Goal: Task Accomplishment & Management: Use online tool/utility

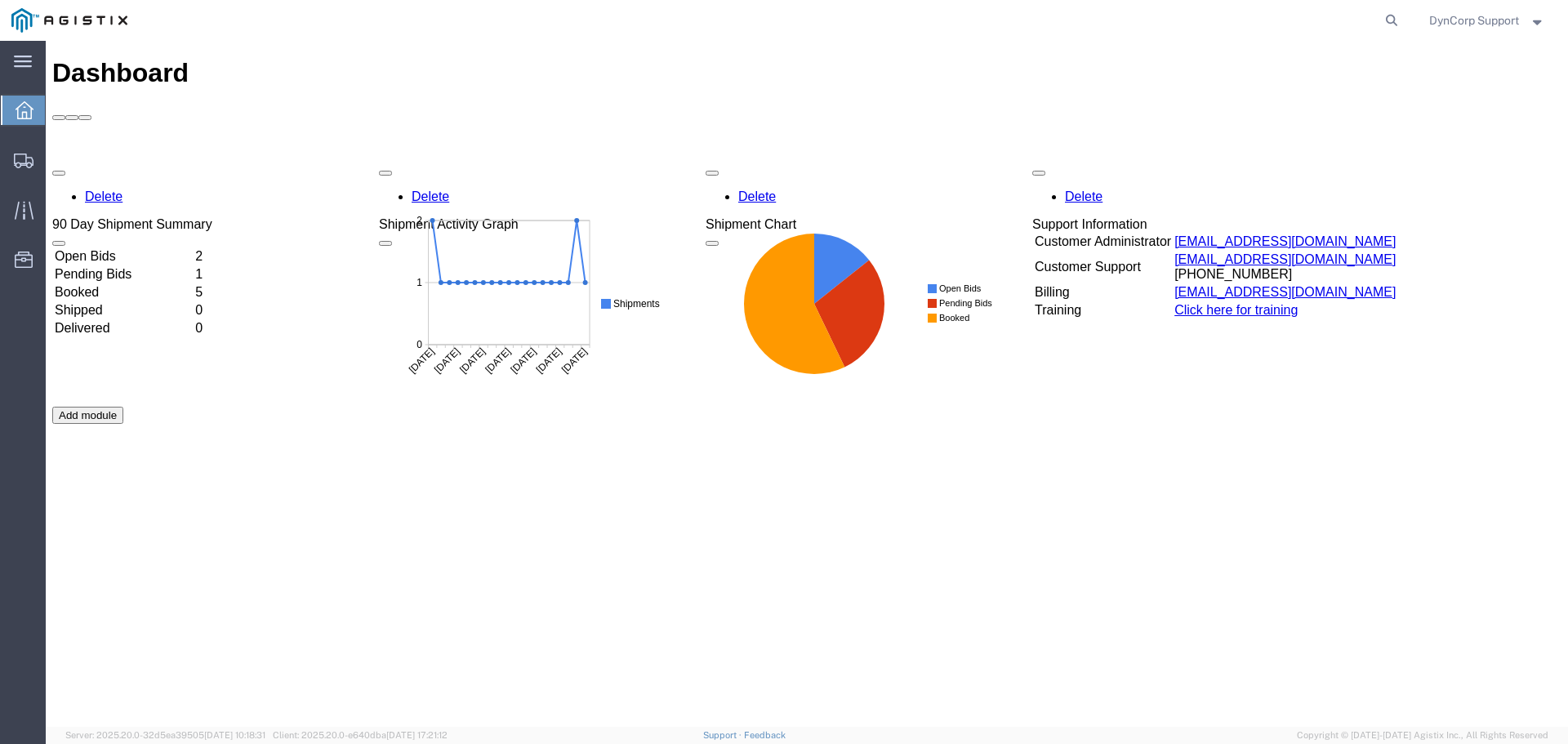
click at [117, 161] on div "Delete 90 Day Shipment Summary Open Bids 2 Pending Bids 1 Booked 5 Shipped 0 De…" at bounding box center [806, 406] width 1510 height 490
click at [101, 249] on td "Open Bids" at bounding box center [123, 257] width 139 height 17
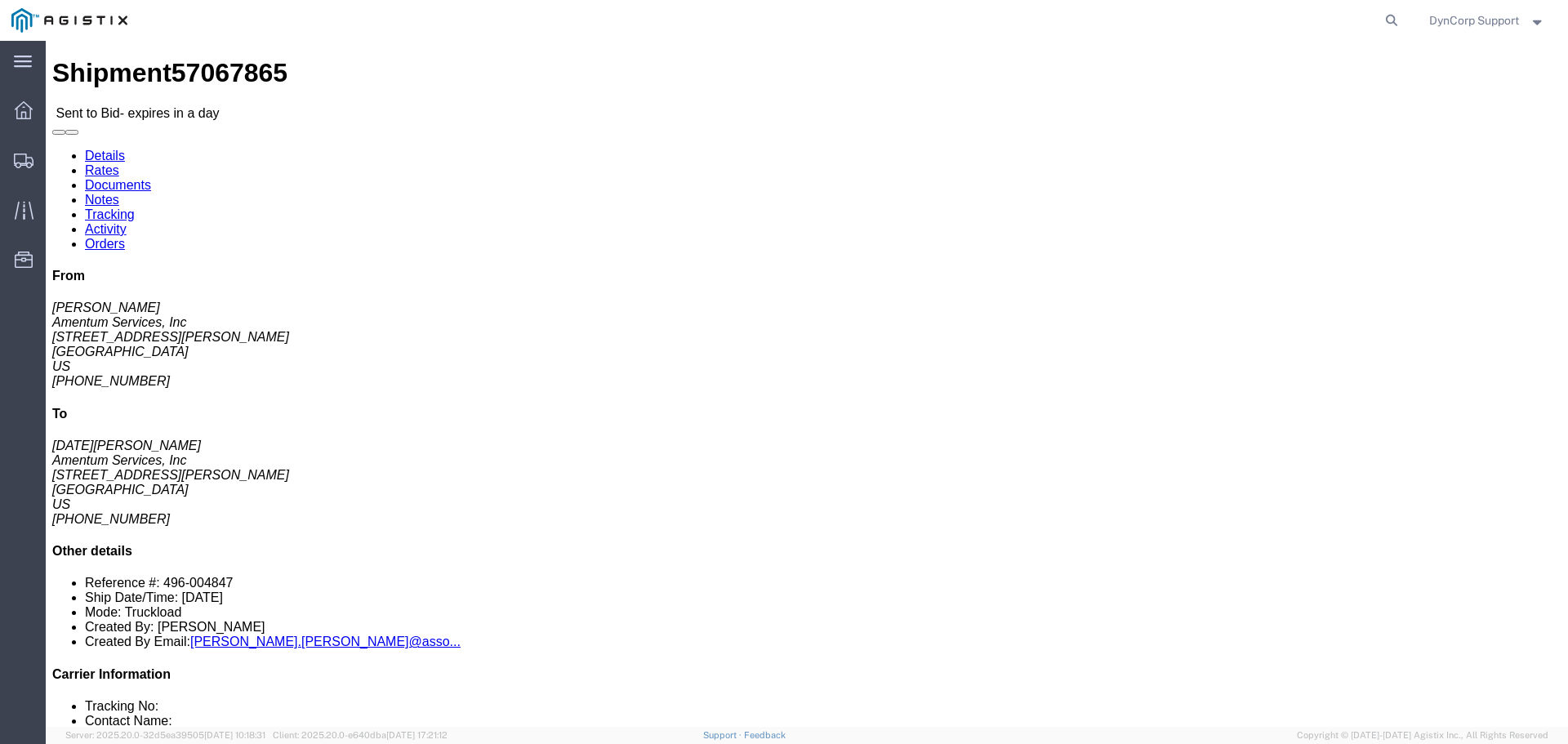
click link "Notes"
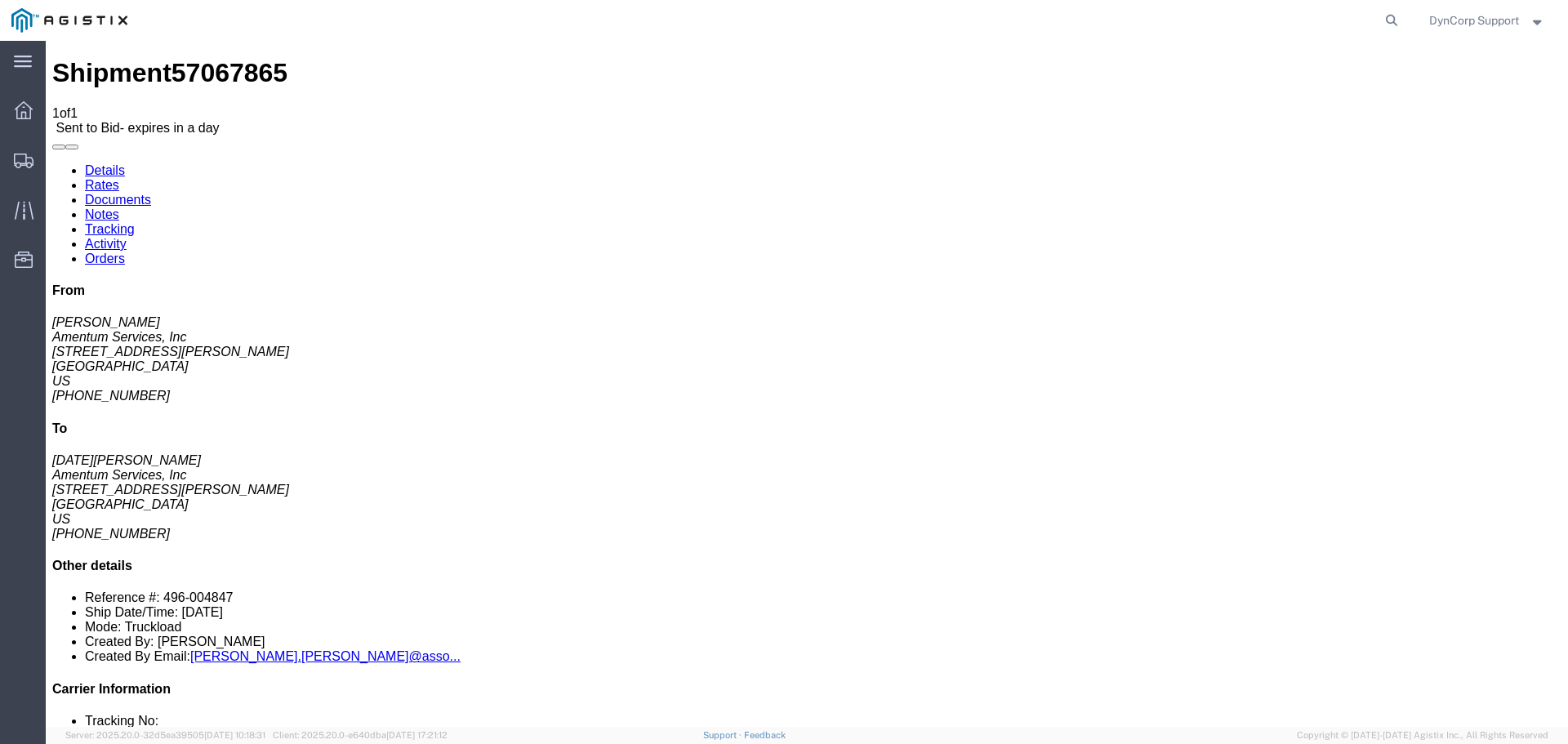
click at [94, 163] on link "Details" at bounding box center [105, 170] width 40 height 14
click link "Notes"
click at [151, 193] on link "Documents" at bounding box center [118, 199] width 66 height 14
click at [106, 163] on link "Details" at bounding box center [105, 170] width 40 height 14
click button "button"
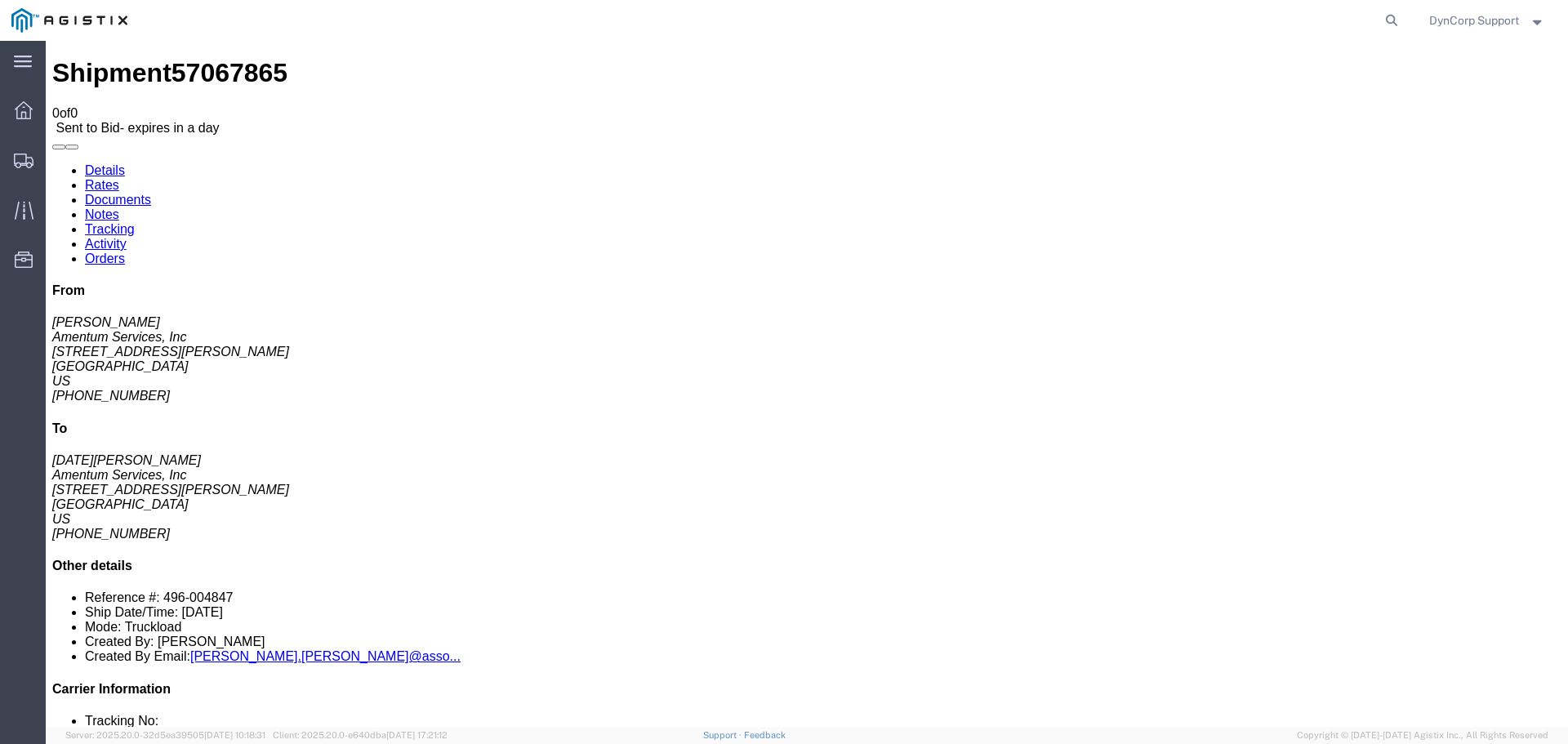
click button "button"
click icon "button"
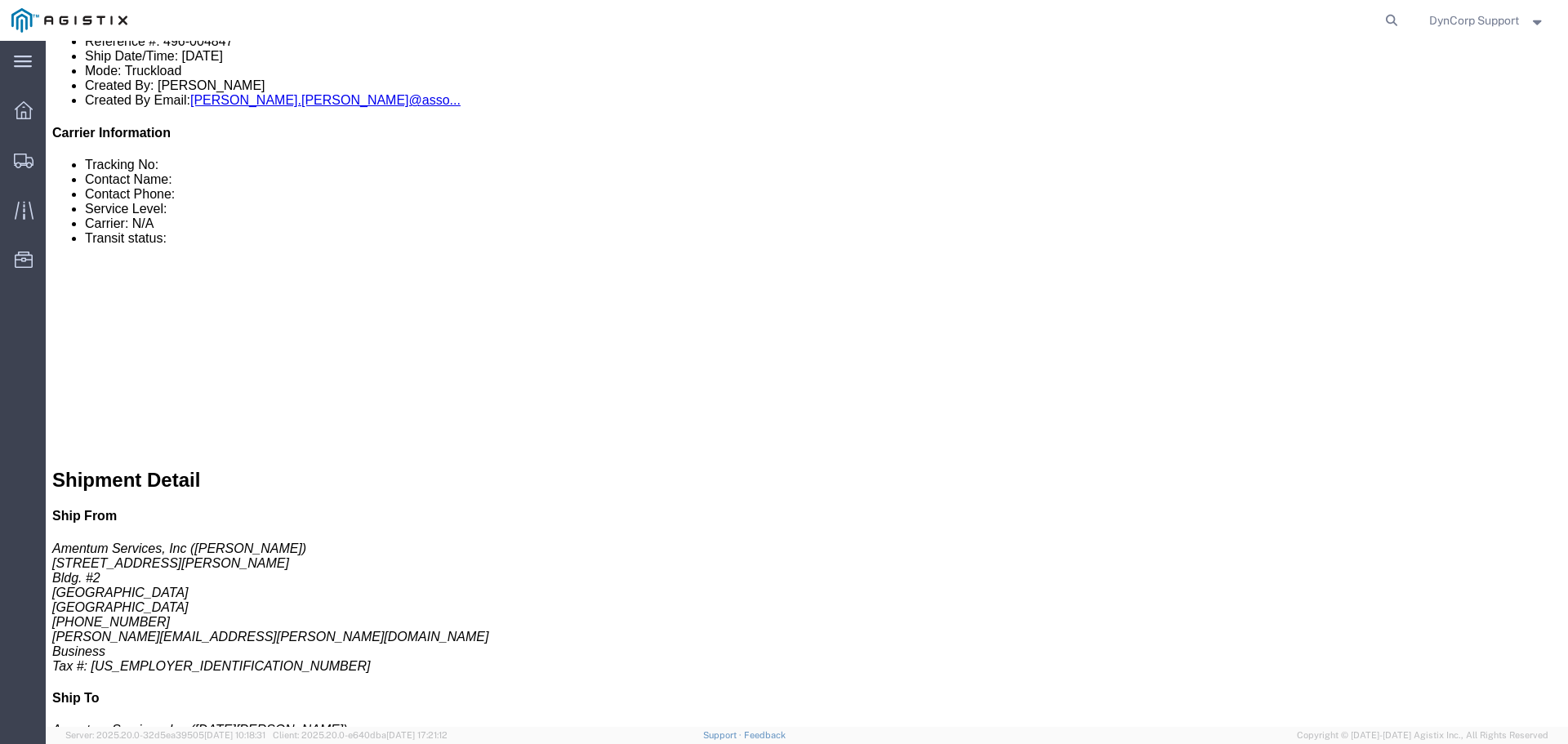
scroll to position [735, 0]
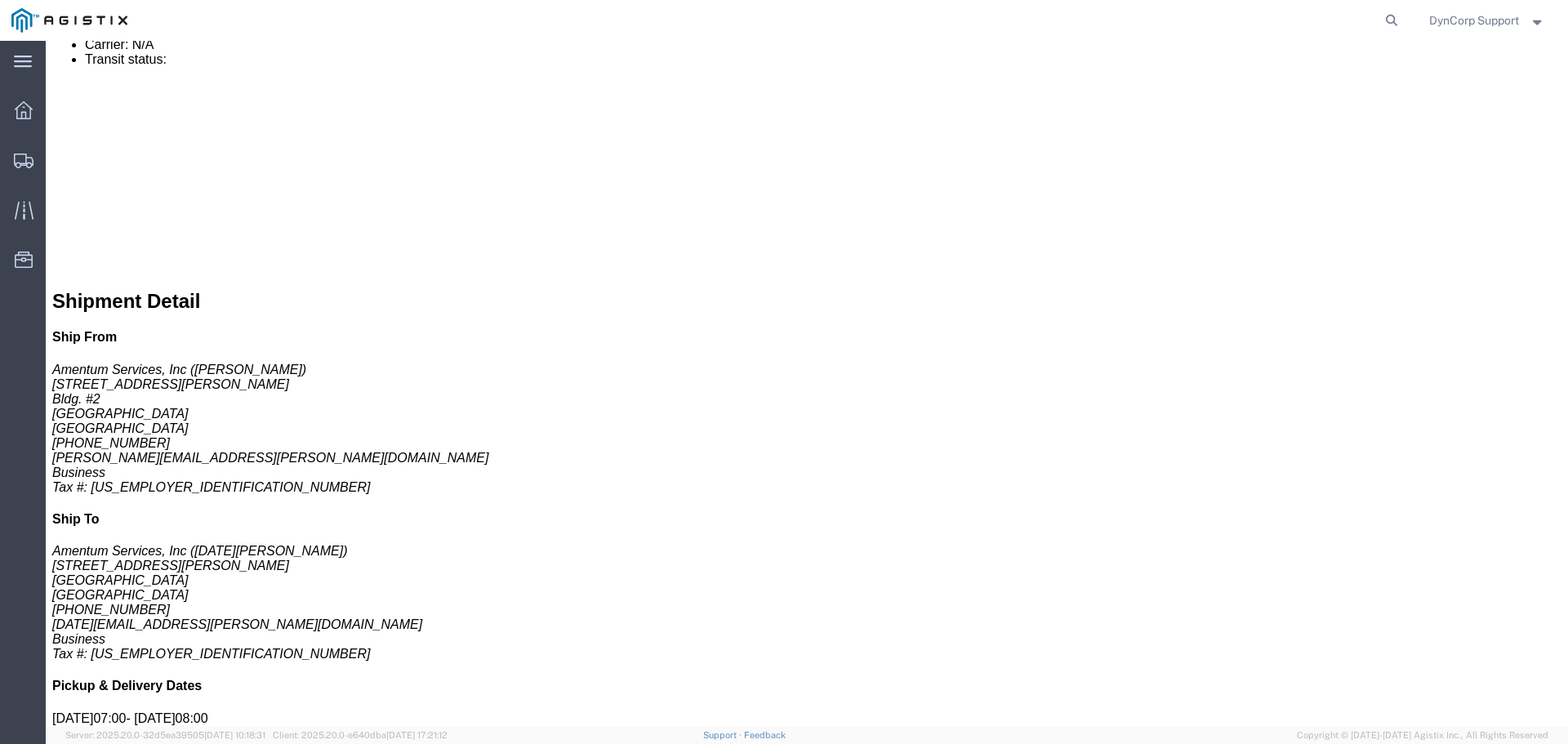
click link
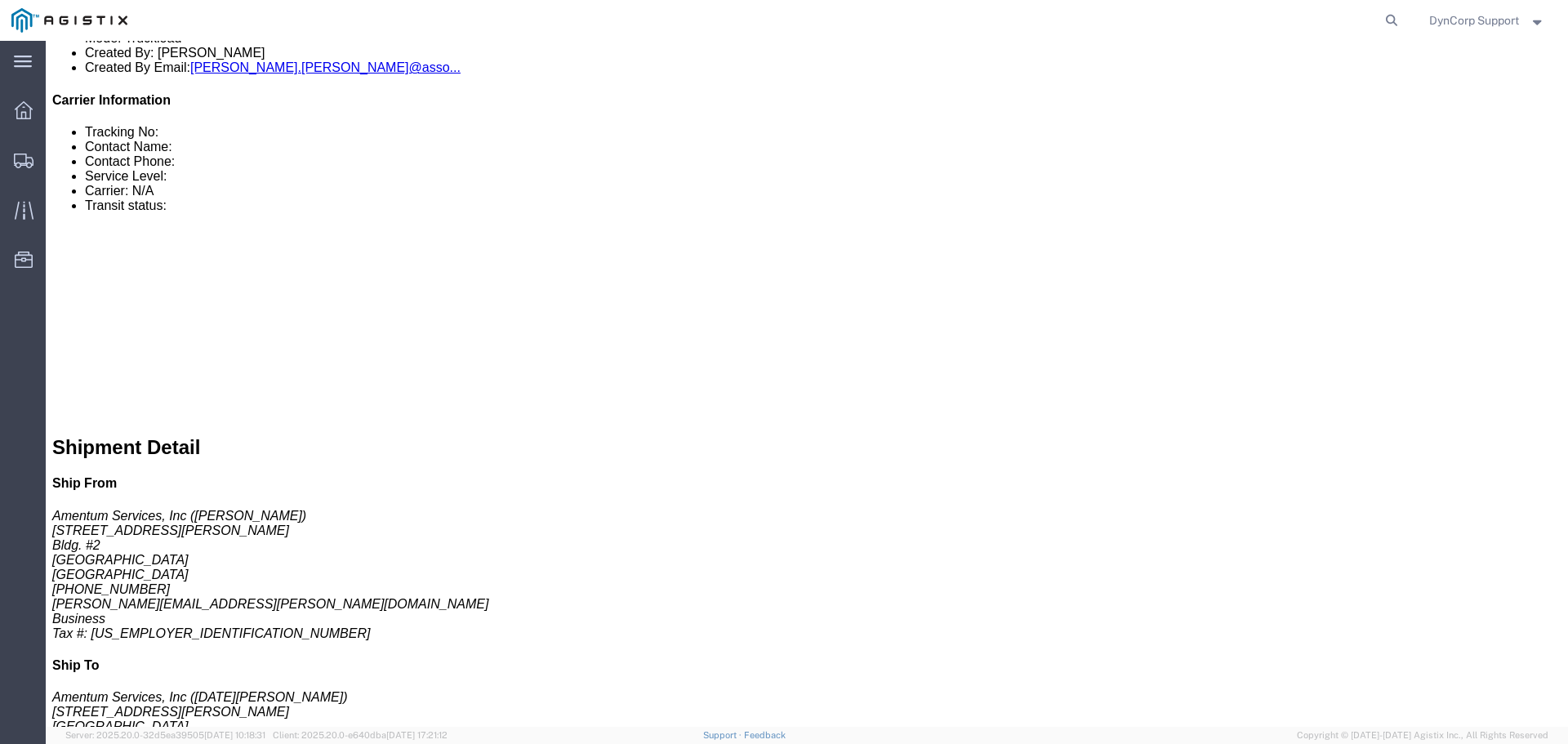
click link
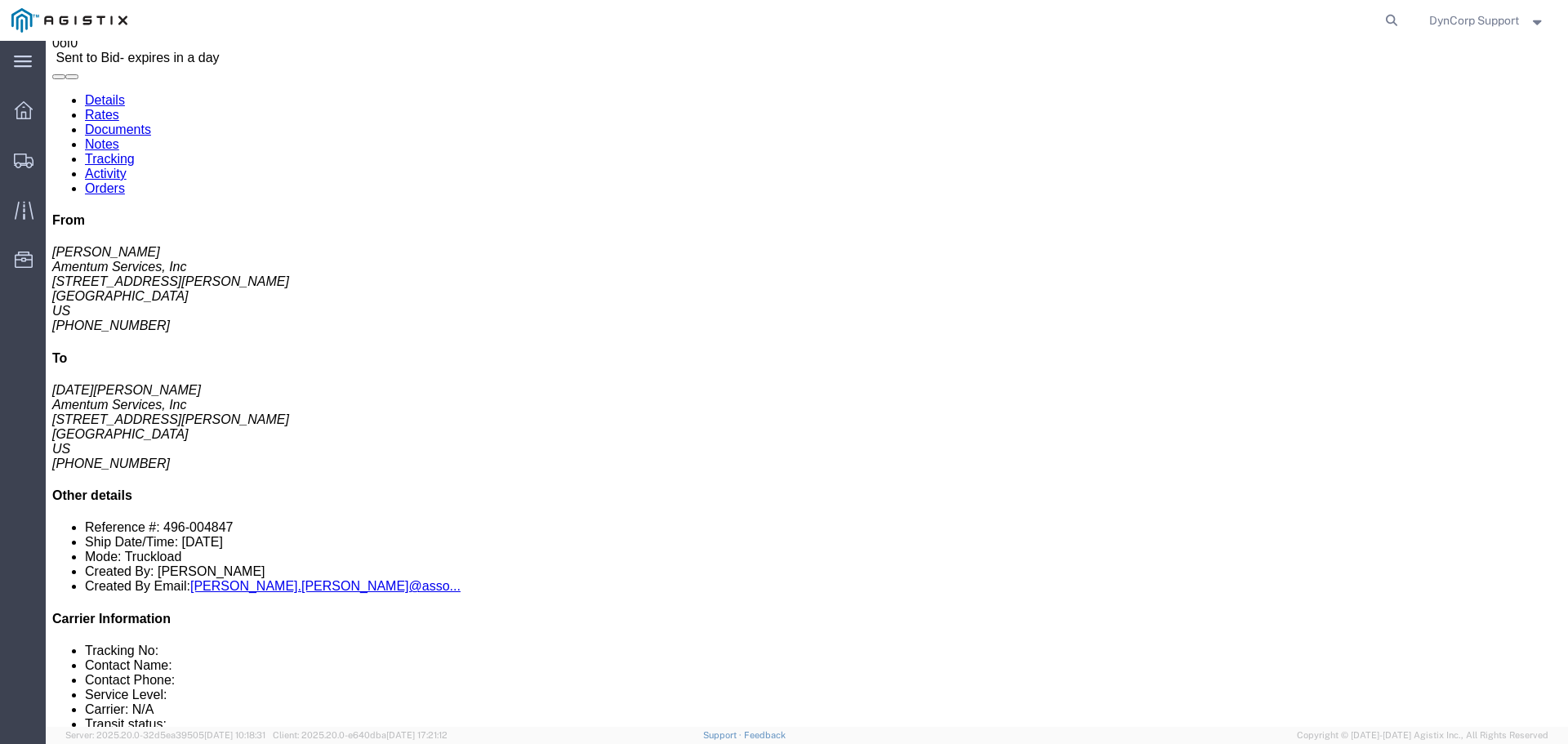
scroll to position [0, 0]
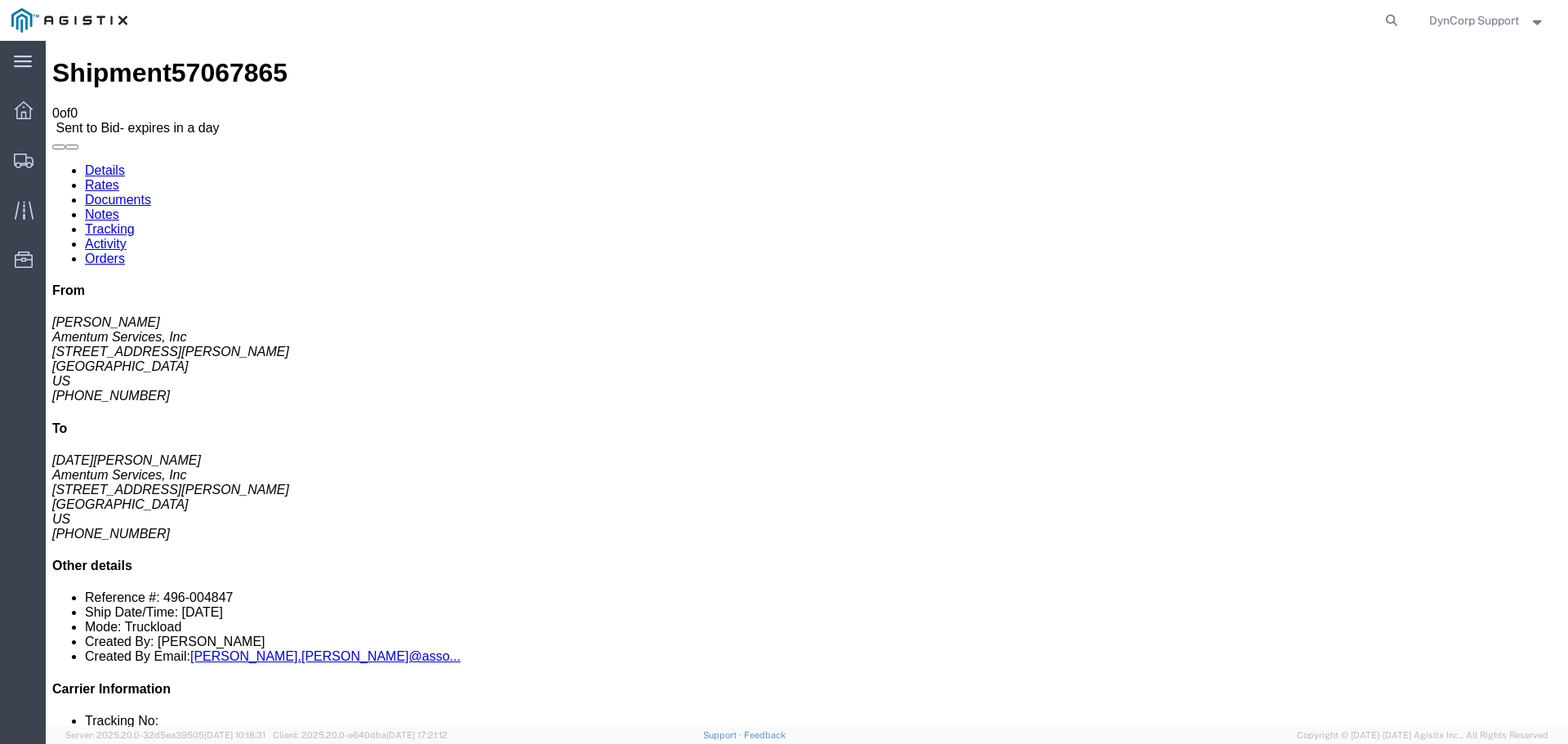
click link "Notes"
click at [85, 163] on link "Details" at bounding box center [105, 170] width 40 height 14
click span "57067865"
copy span "57067865"
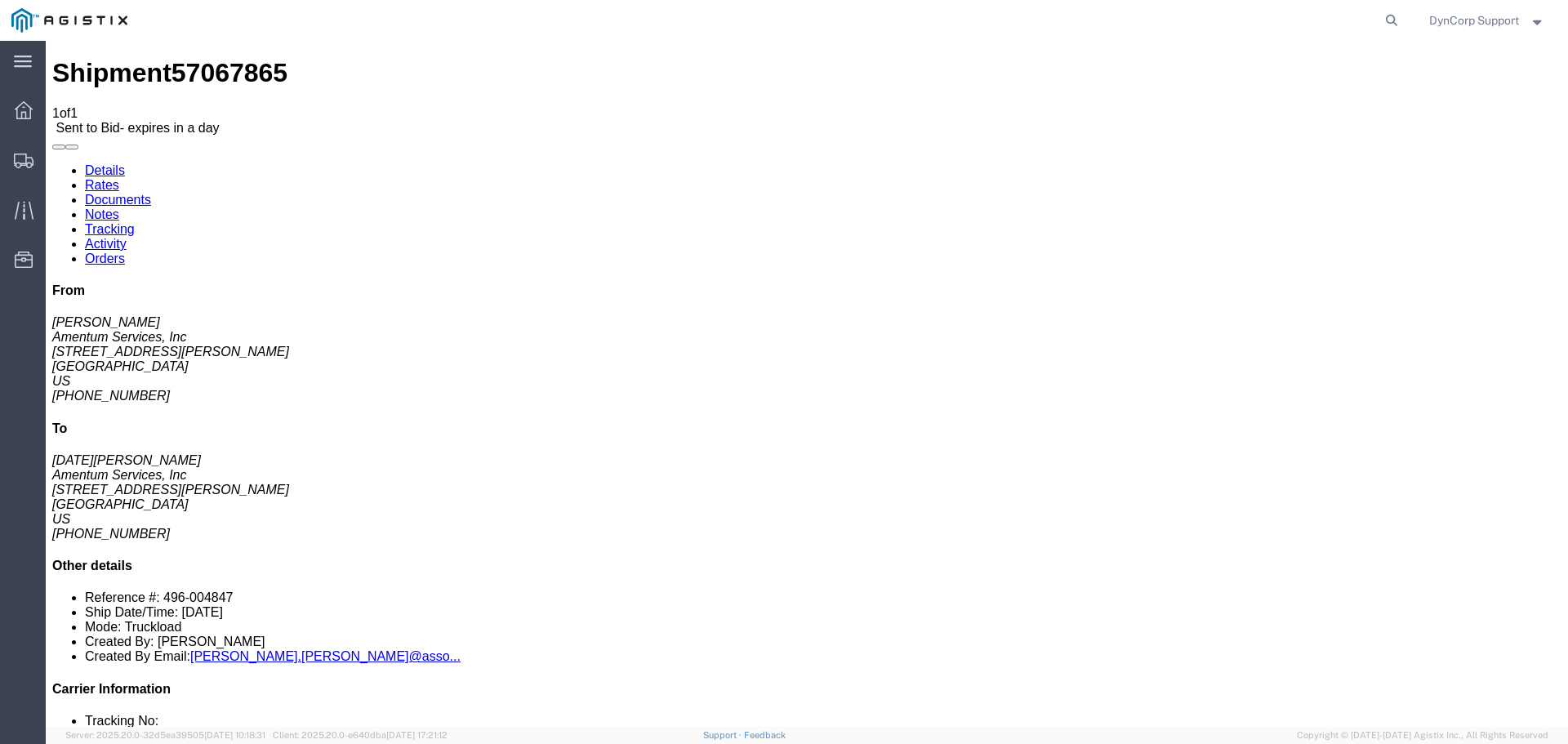
click div "Ship From Amentum Services, Inc ([PERSON_NAME]) [STREET_ADDRESS][PERSON_NAME] […"
click h4 "Routing & Vehicle Information"
click link "Documents"
click at [120, 178] on link "Rates" at bounding box center [102, 185] width 34 height 14
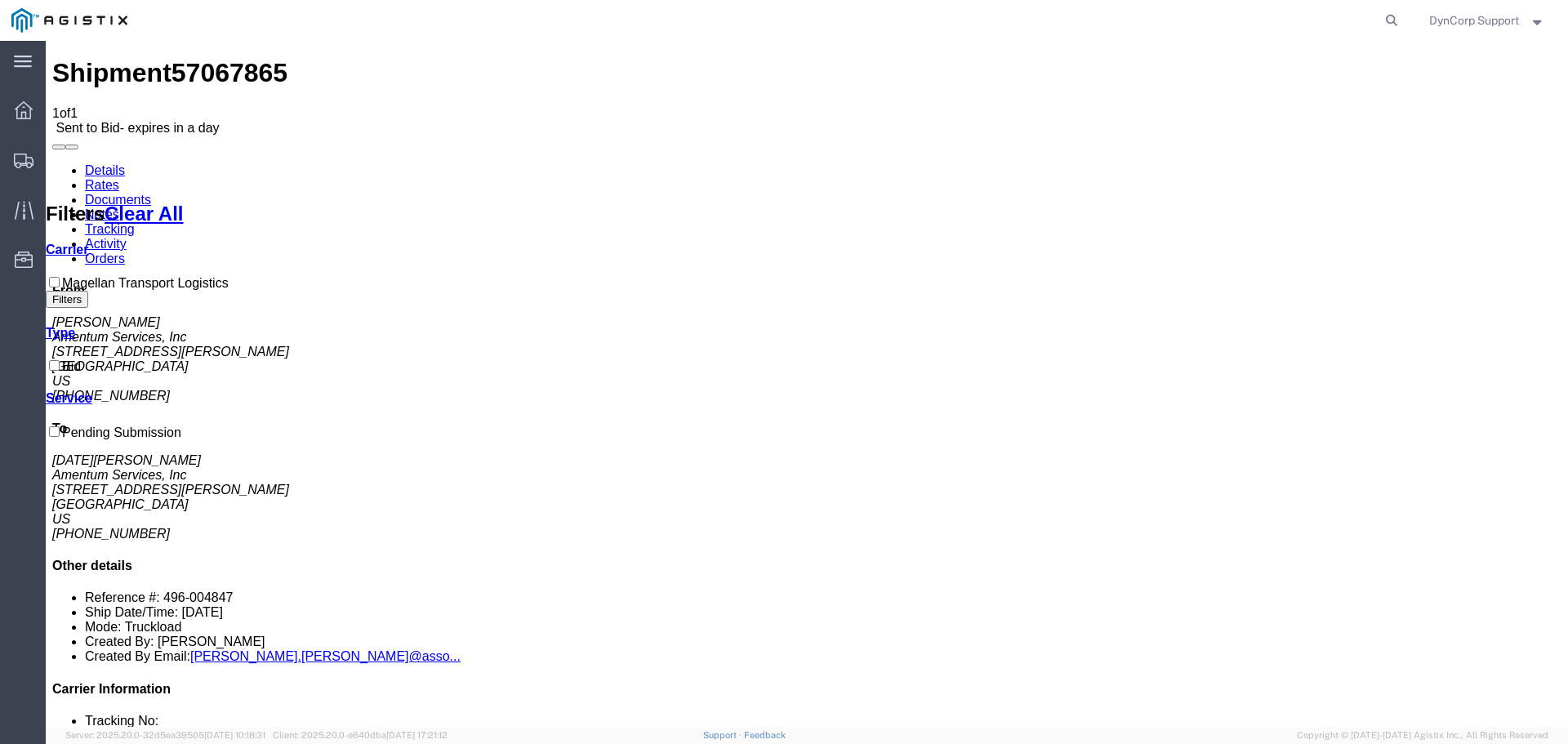
click at [125, 251] on link "Orders" at bounding box center [105, 258] width 40 height 14
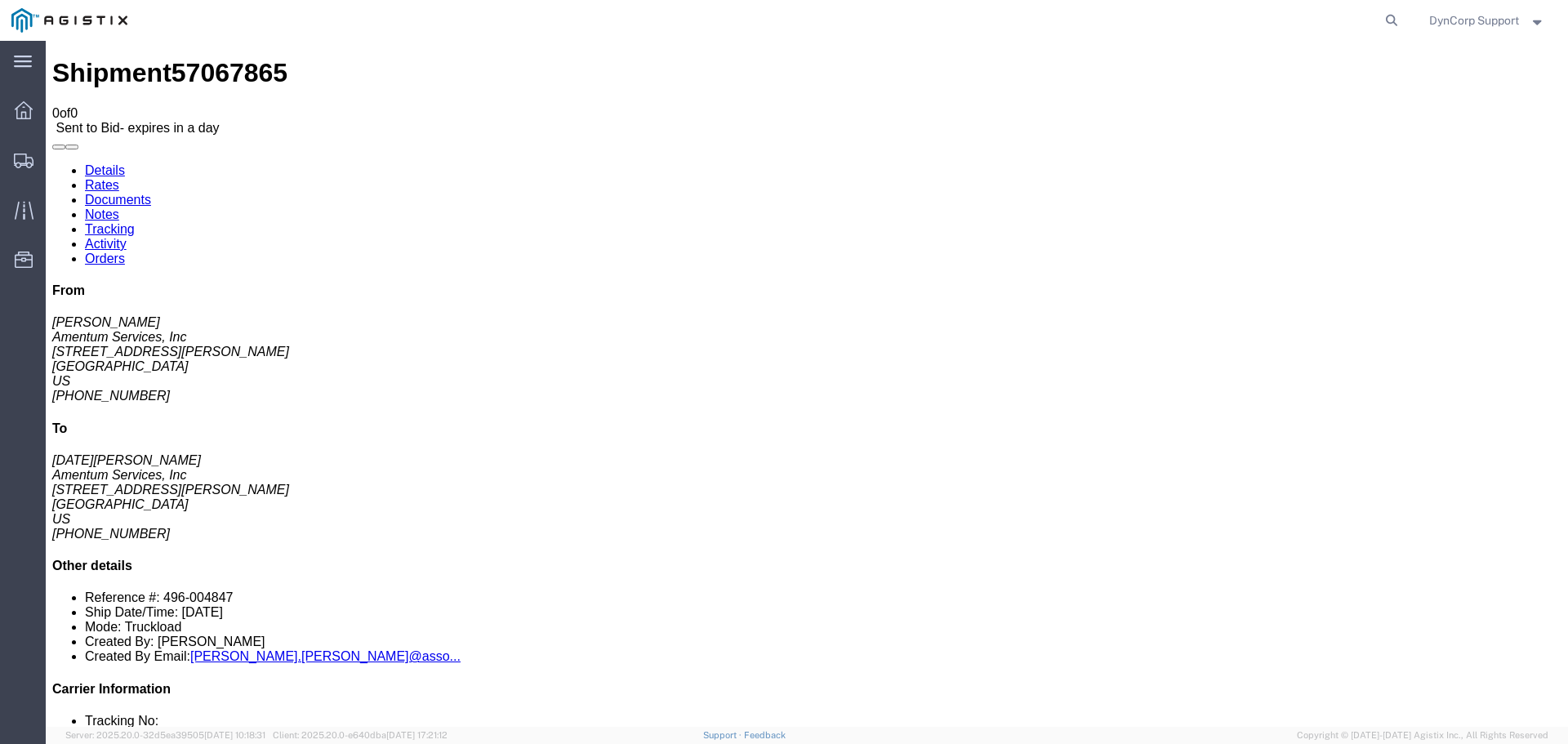
click at [126, 237] on link "Activity" at bounding box center [106, 243] width 42 height 14
click at [112, 163] on link "Details" at bounding box center [105, 170] width 40 height 14
click link "Enter / Modify Bid"
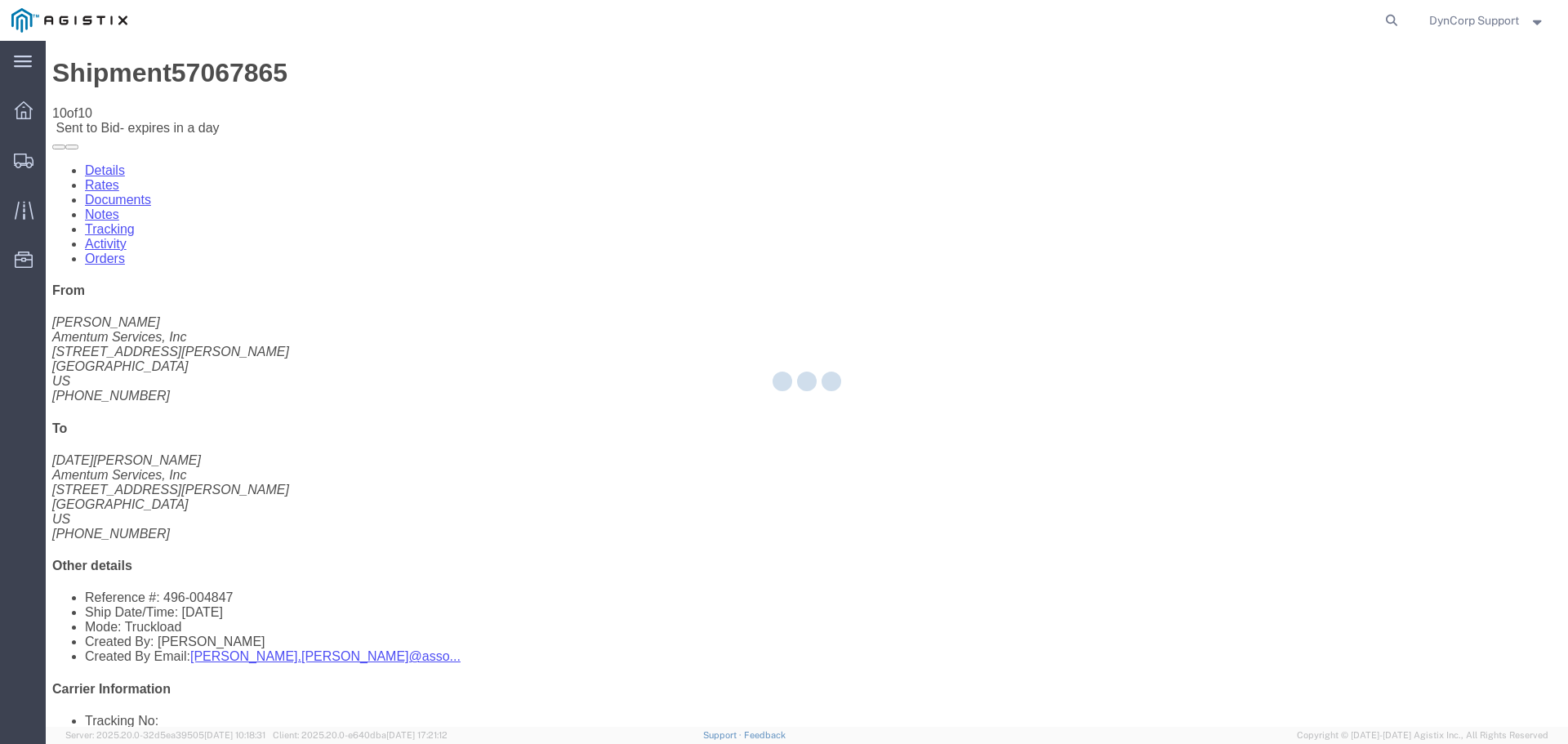
select select "3603"
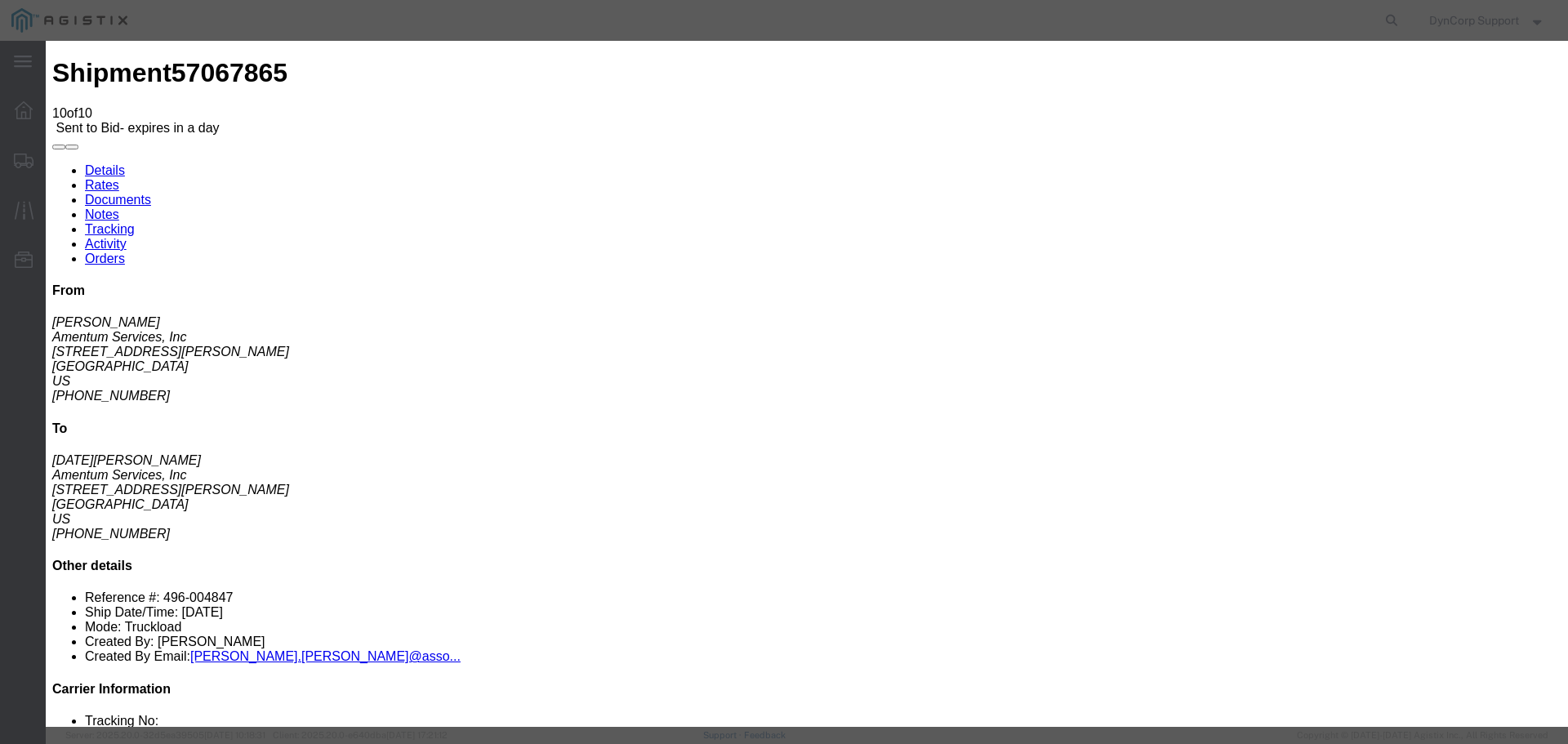
click input "text"
paste input "57067865"
type input "57067865"
click select "Select LTL 5+ Day LTL Economy 3 - 5 Day Less than Truckload TL Standard 3 - 5 D…"
select select "29547"
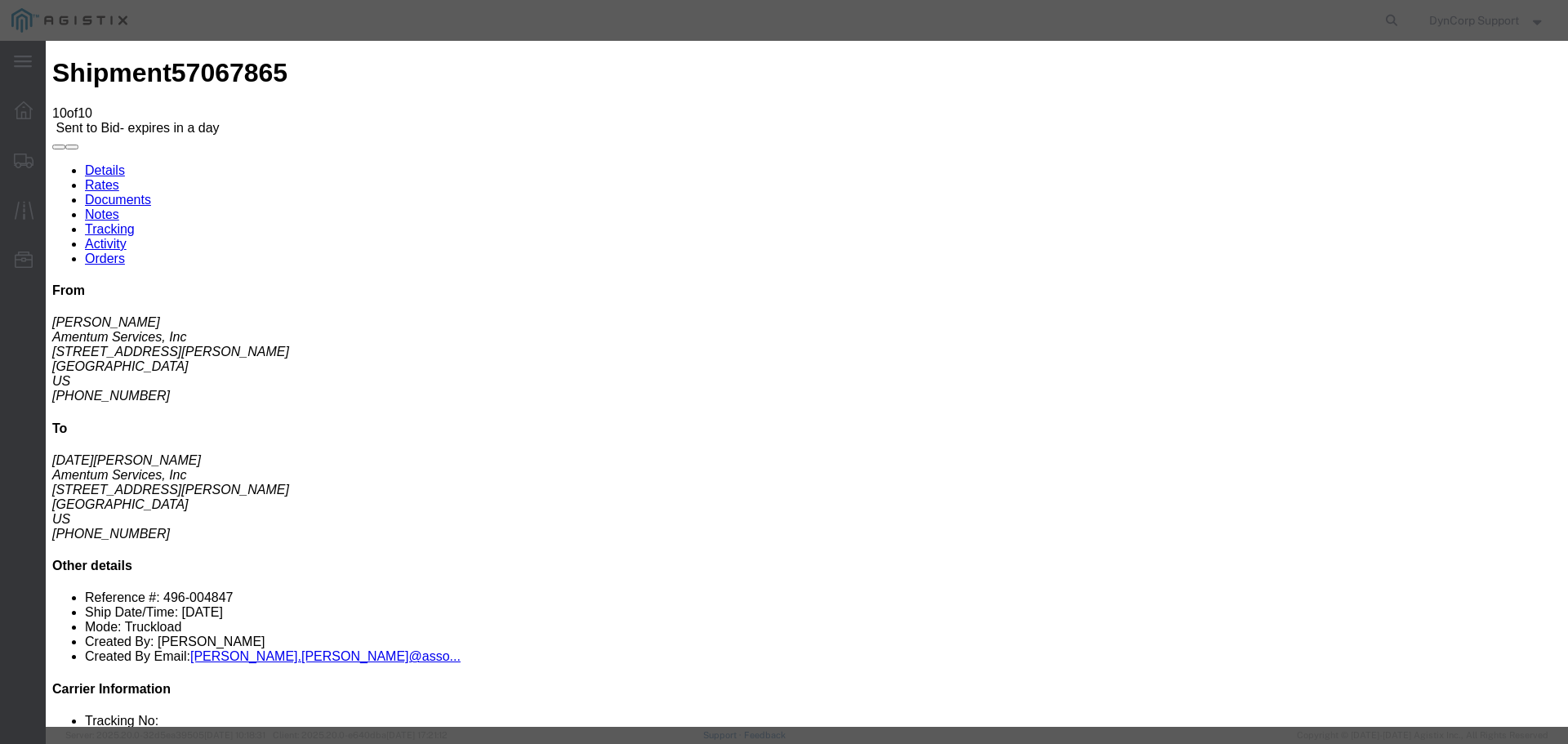
click select "Select LTL 5+ Day LTL Economy 3 - 5 Day Less than Truckload TL Standard 3 - 5 D…"
click input "text"
paste input "57067865"
type input "57067865"
click select "Select Air Less than Truckload Multi-Leg Ocean Freight Rail Small Parcel Truckl…"
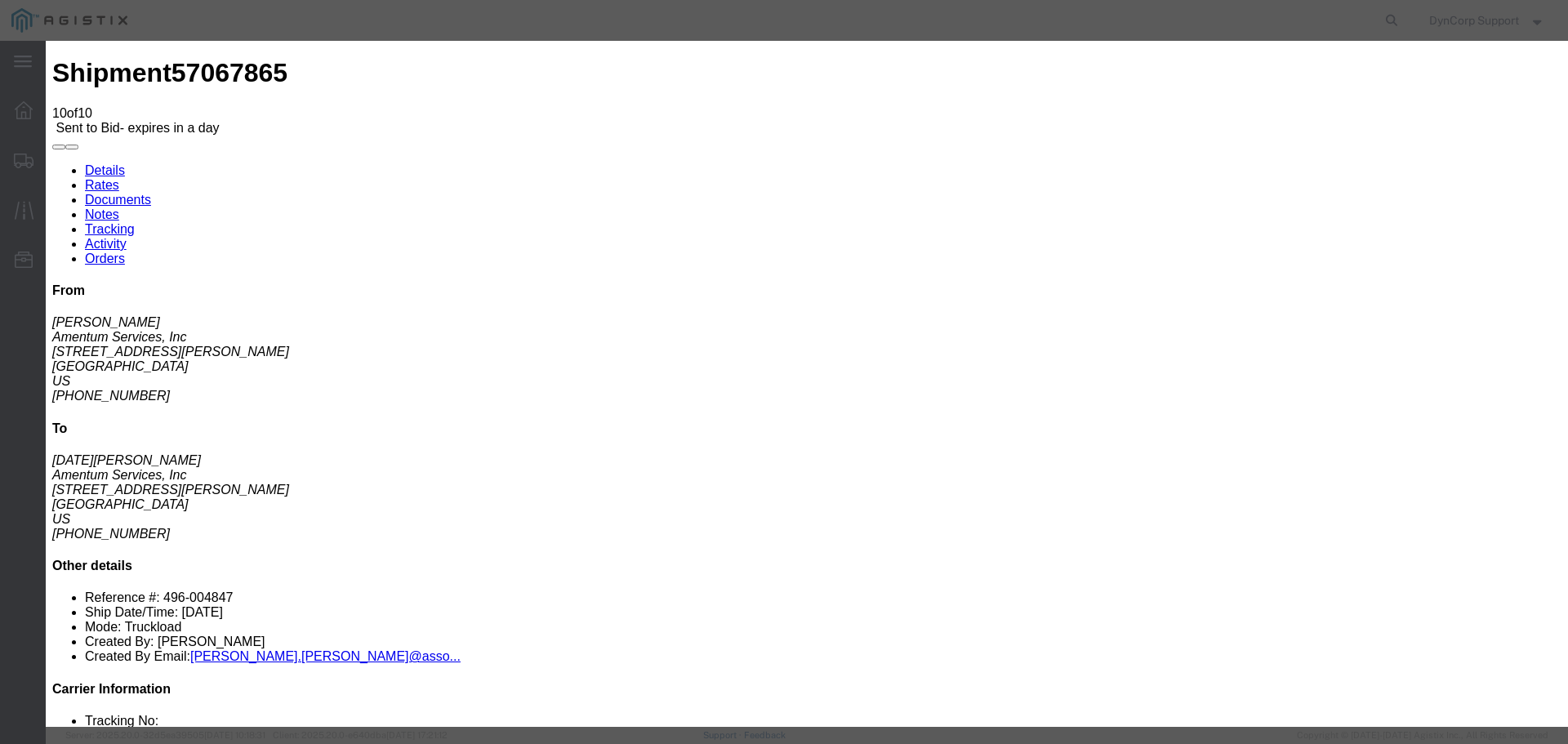
select select "TL"
click select "Select Air Less than Truckload Multi-Leg Ocean Freight Rail Small Parcel Truckl…"
click input "number"
type input "2131"
click h3 "Legs"
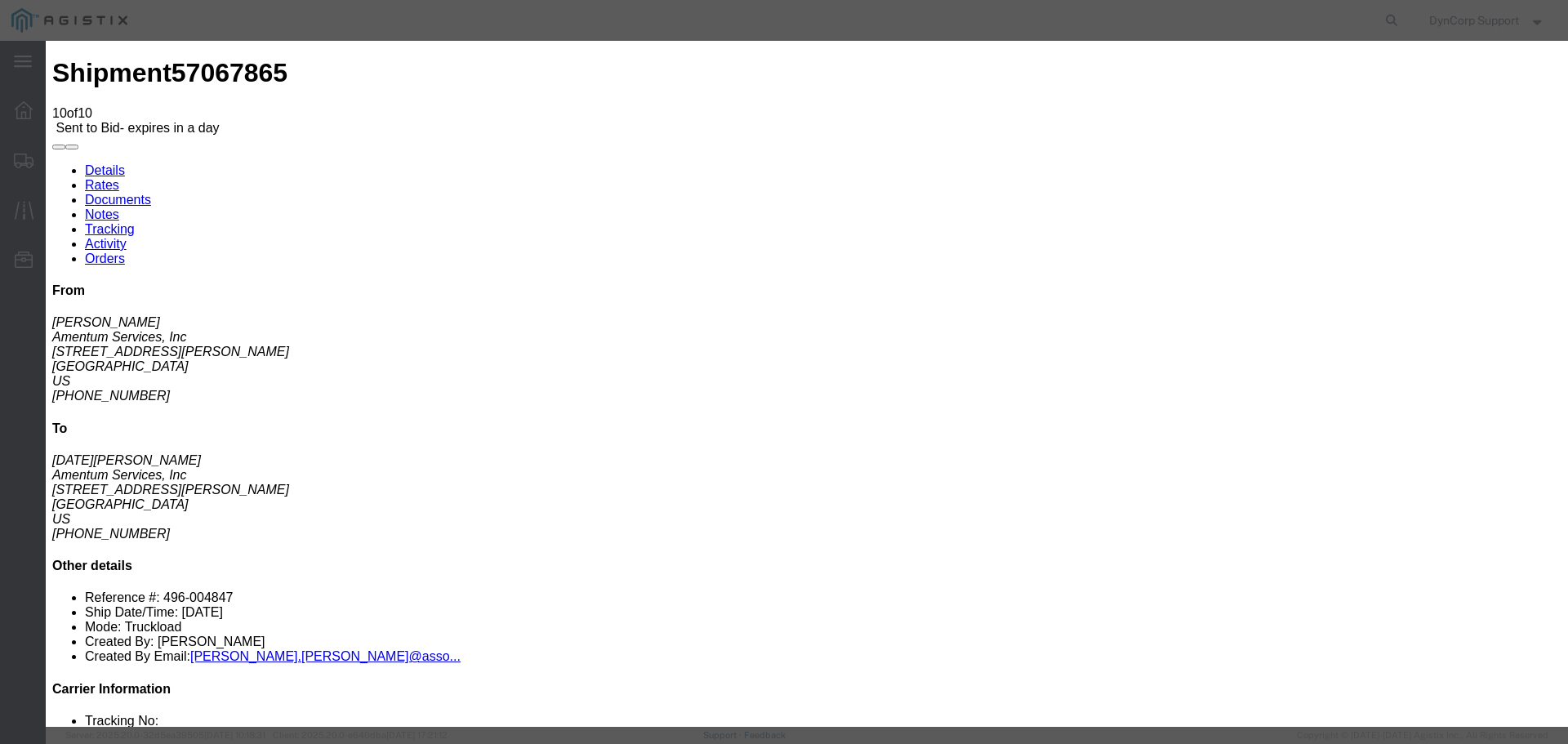
click div "Bid Information Vendor Select Magellan Transport Logistics Service Level Select…"
click button "Submit"
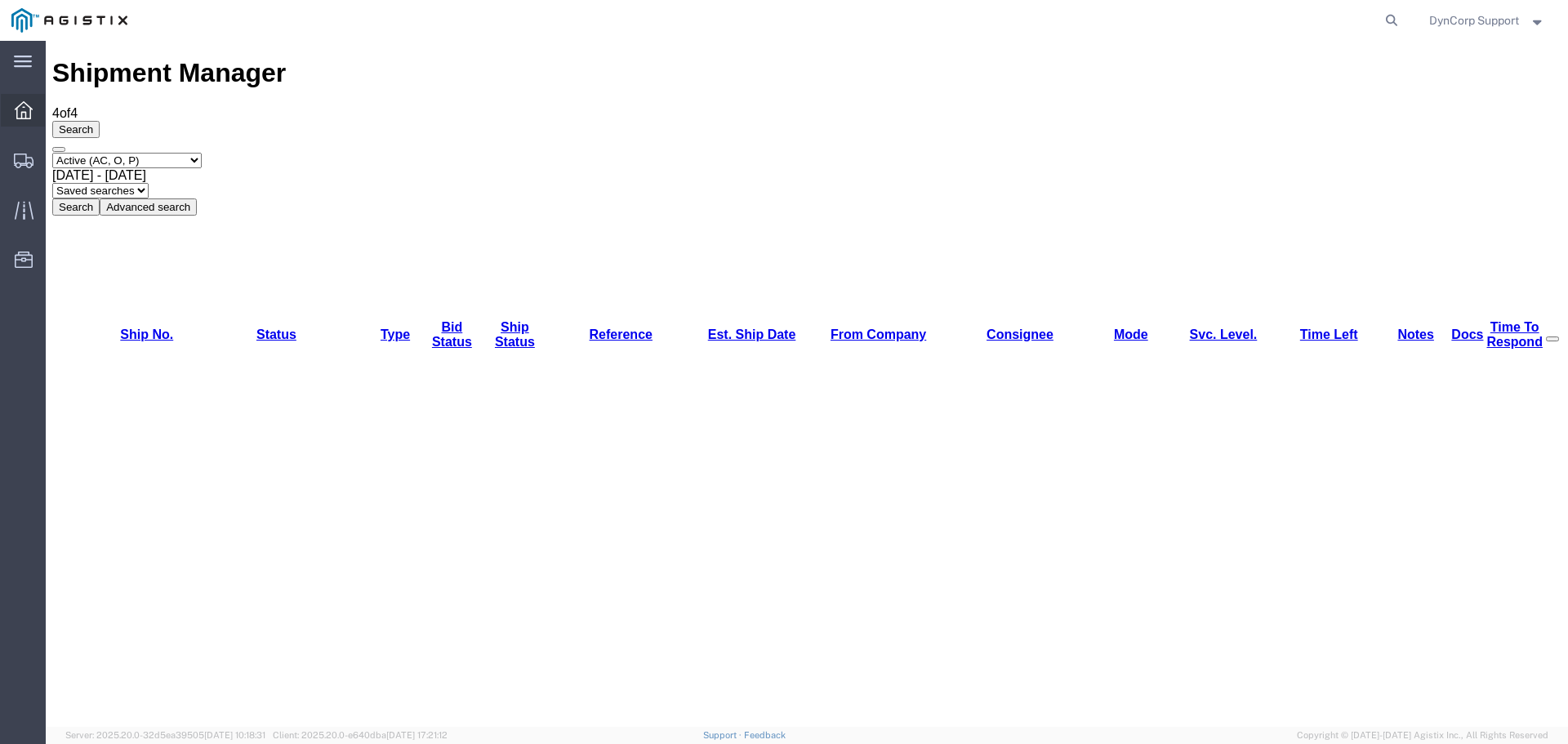
click at [24, 105] on icon at bounding box center [23, 109] width 18 height 18
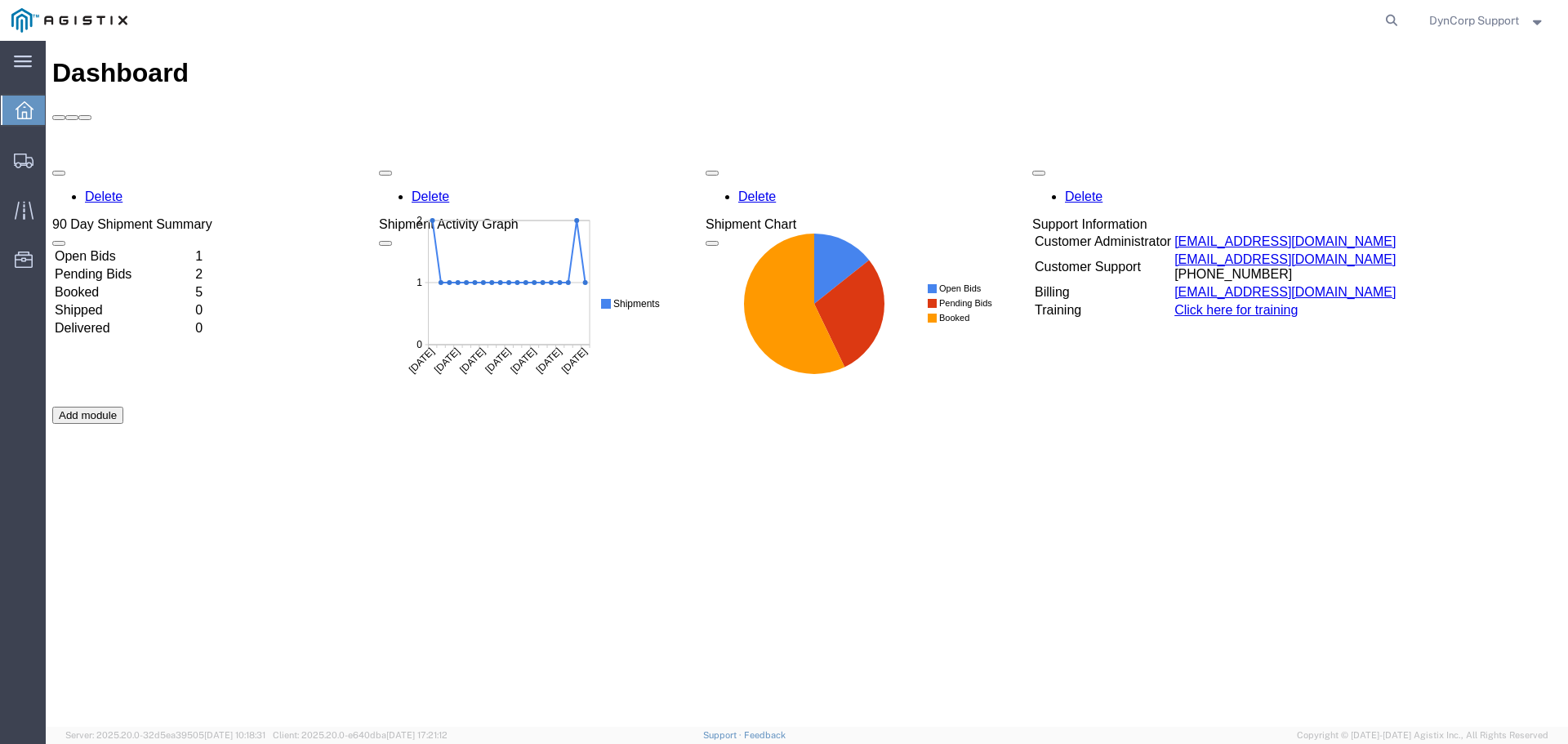
click at [112, 249] on td "Open Bids" at bounding box center [123, 257] width 139 height 17
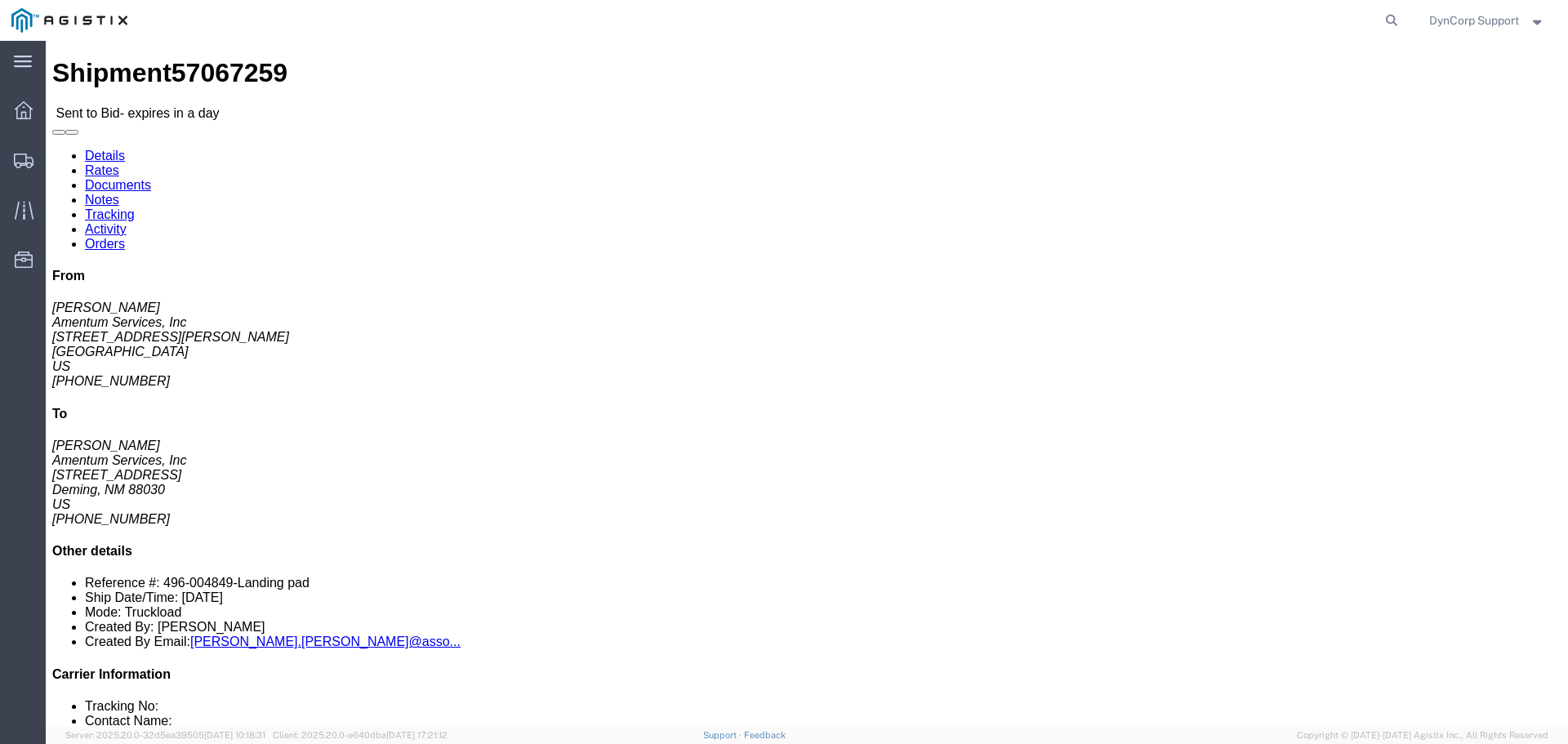
click button "button"
click icon "button"
click link "Notes"
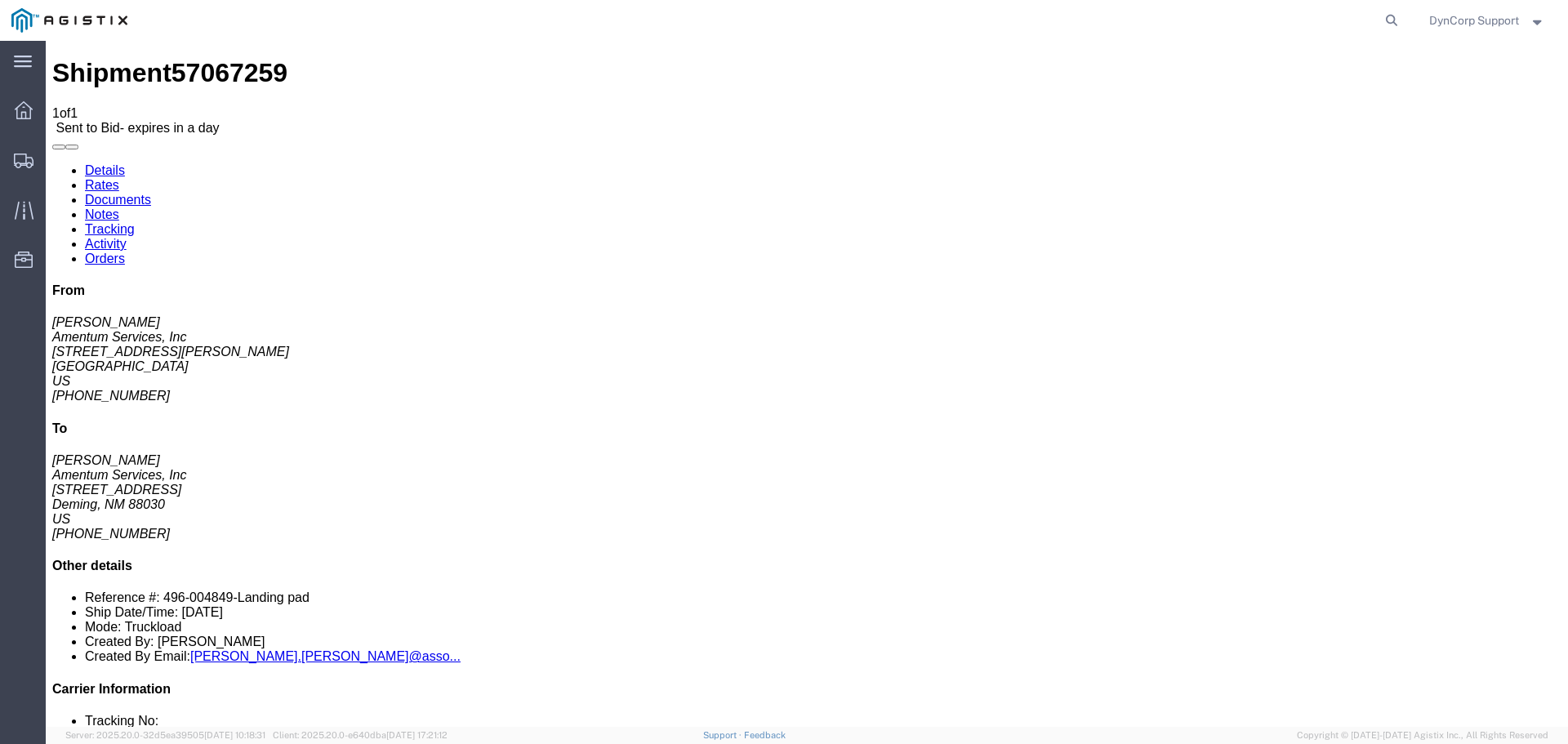
click at [151, 193] on link "Documents" at bounding box center [118, 199] width 66 height 14
click at [120, 178] on link "Rates" at bounding box center [102, 185] width 34 height 14
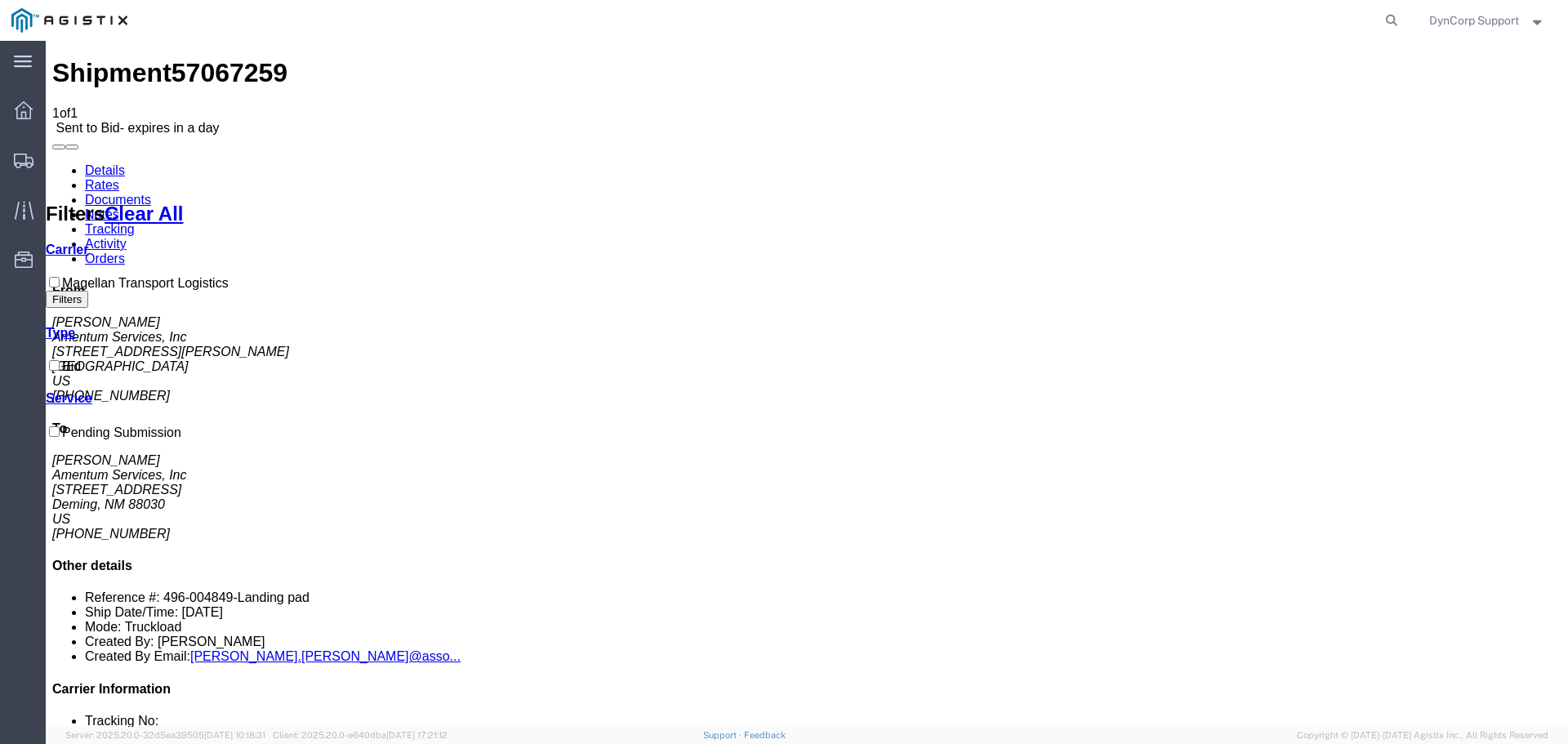
click at [95, 163] on link "Details" at bounding box center [105, 170] width 40 height 14
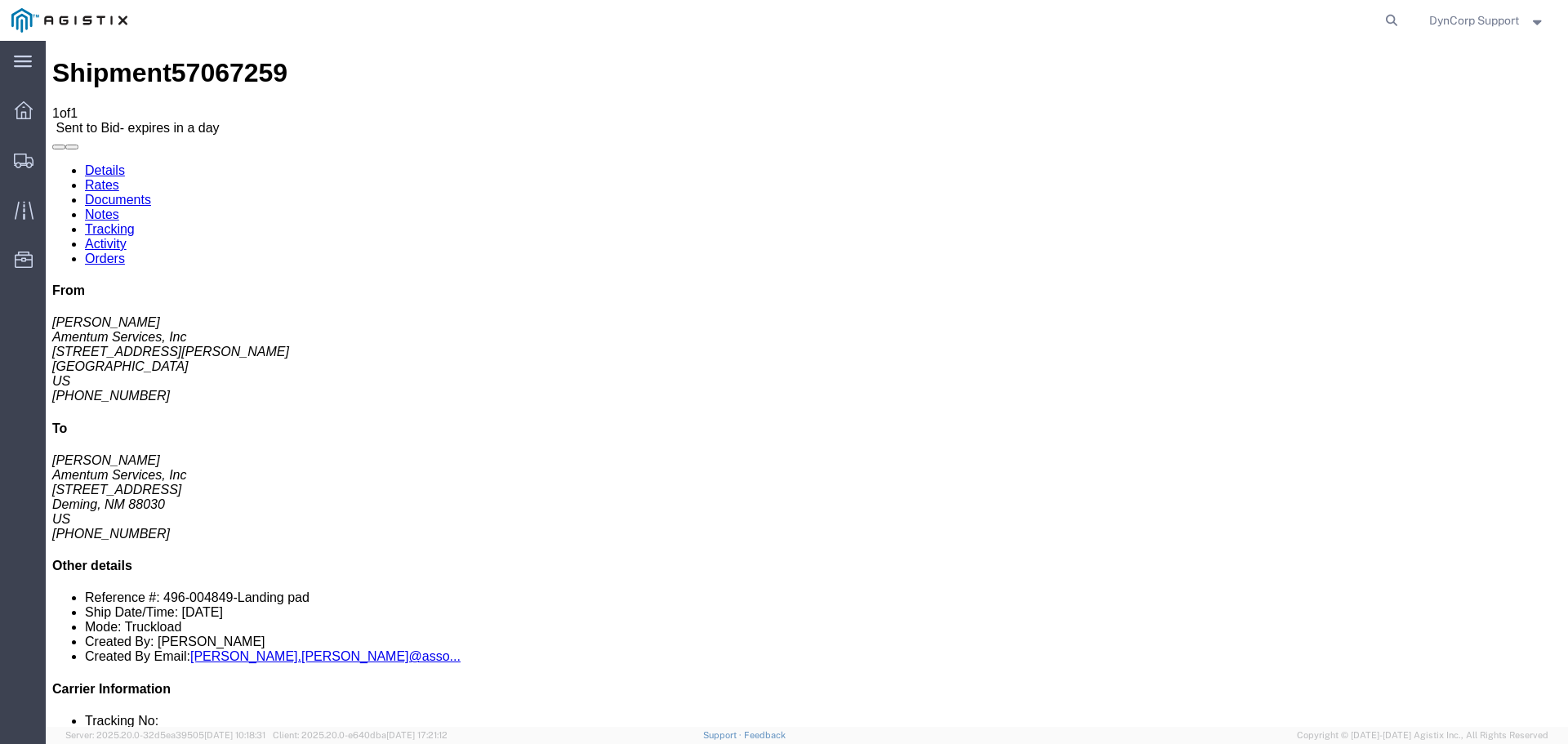
drag, startPoint x: 315, startPoint y: 201, endPoint x: 373, endPoint y: 201, distance: 58.0
click address "Amentum Services, Inc ([PERSON_NAME]) [STREET_ADDRESS] [PHONE_NUMBER] [PERSON_N…"
copy address "Deming, [GEOGRAPHIC_DATA]"
click button "button"
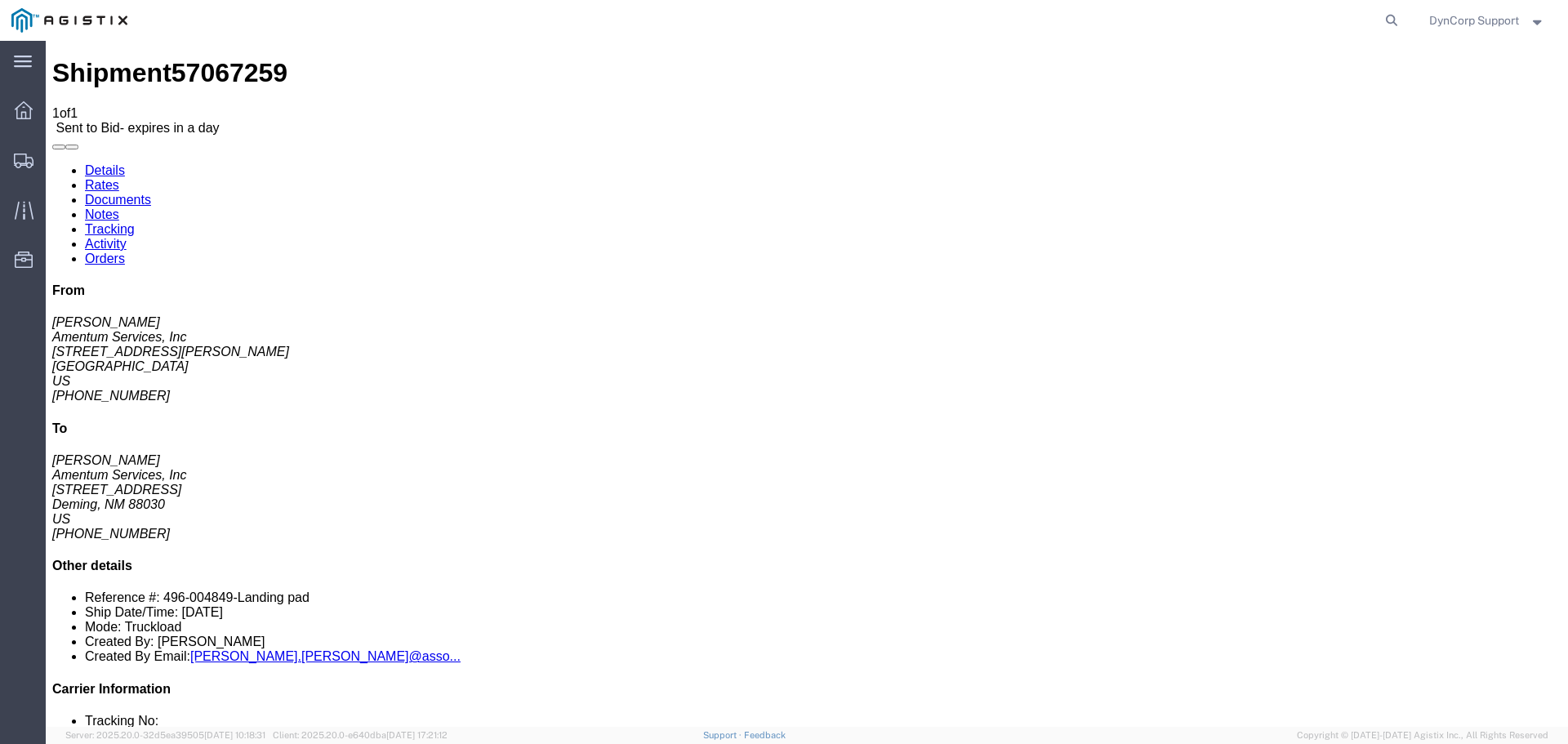
click div "Shipment Detail Ship From Amentum Services, Inc ([PERSON_NAME]) [STREET_ADDRESS…"
click span "57067259"
copy span "57067259"
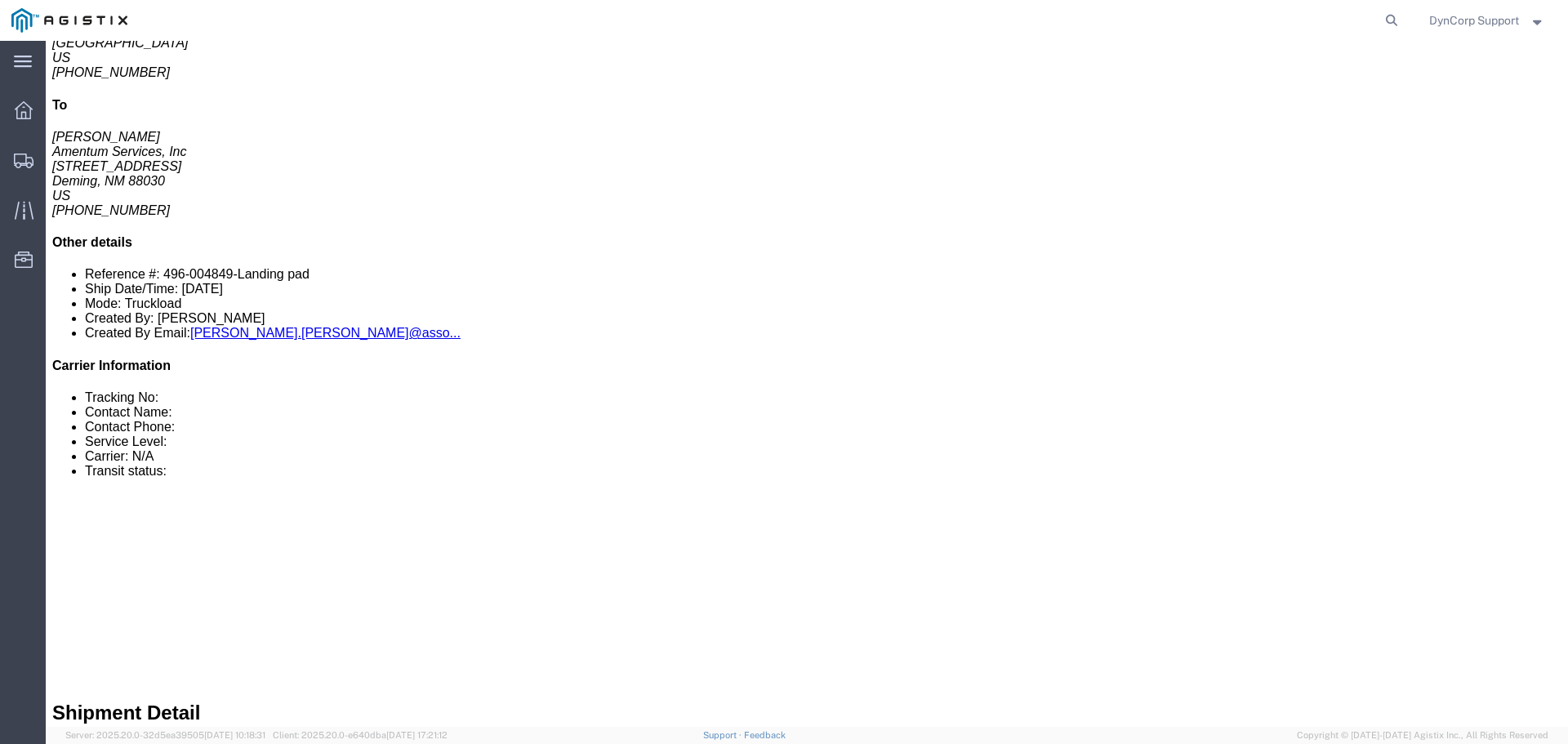
scroll to position [58, 0]
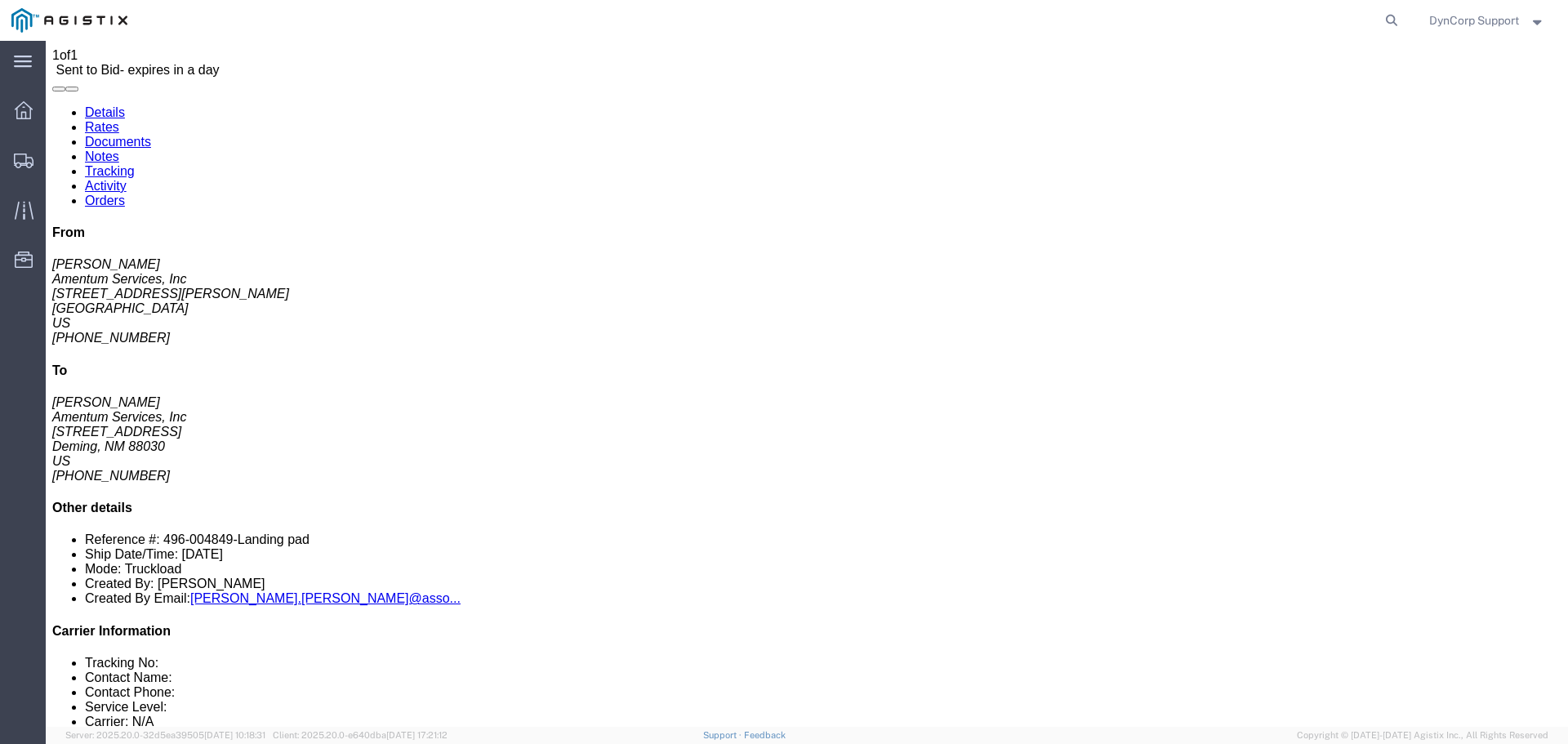
click link "Enter / Modify Bid"
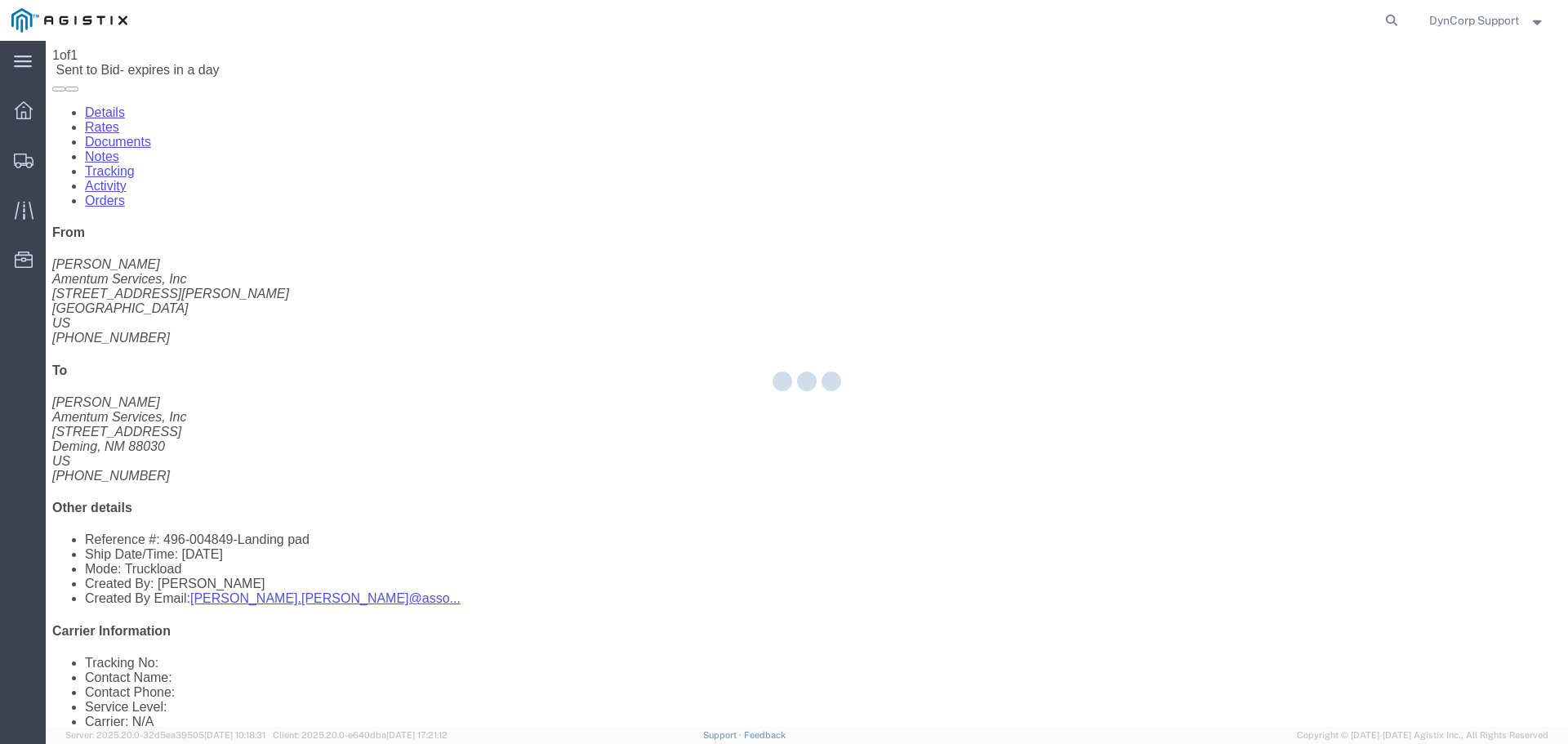
select select "3603"
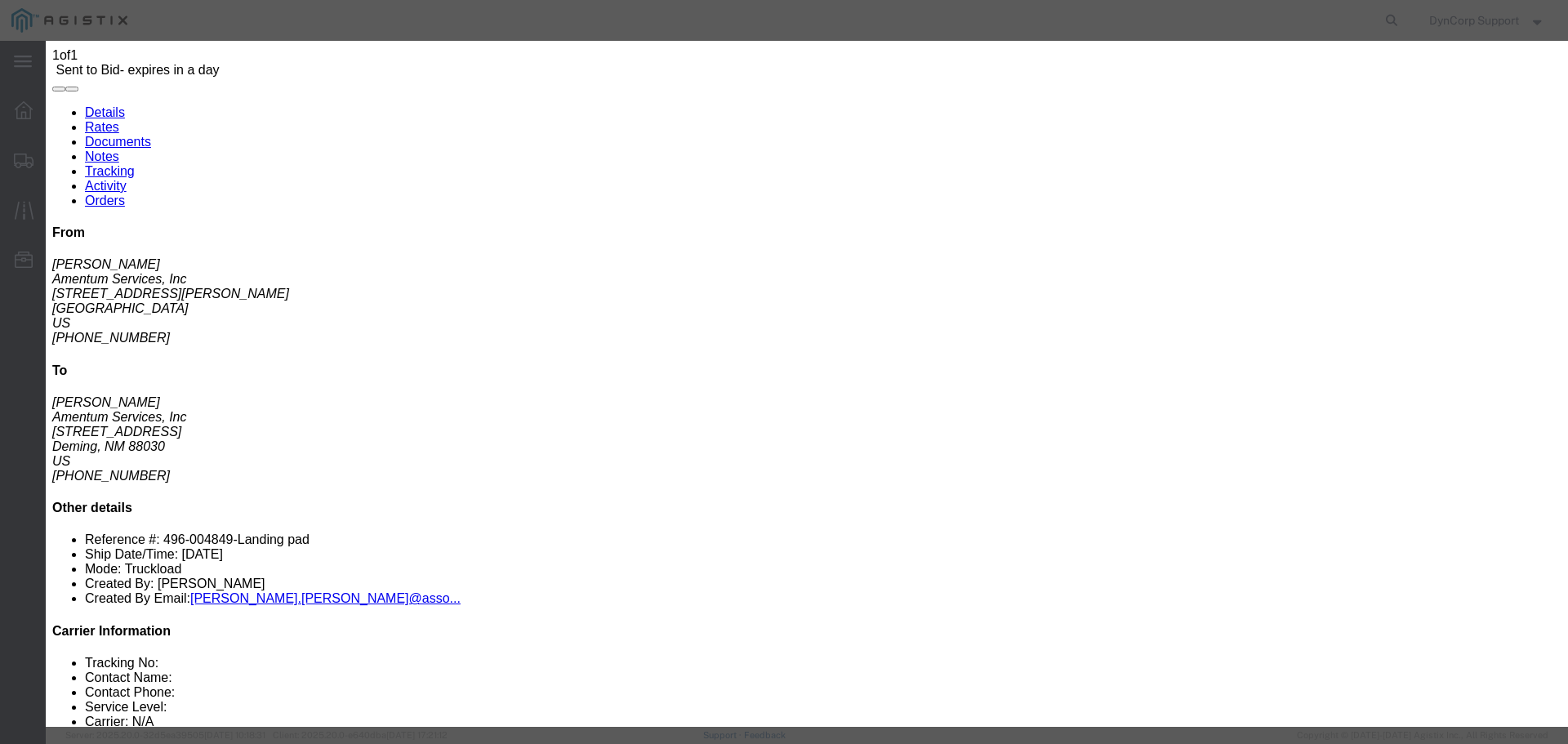
click input "text"
paste input "57067259"
type input "57067259"
drag, startPoint x: 850, startPoint y: 141, endPoint x: 848, endPoint y: 152, distance: 11.2
click select "Select LTL 5+ Day LTL Economy 3 - 5 Day Less than Truckload TL Standard 3 - 5 D…"
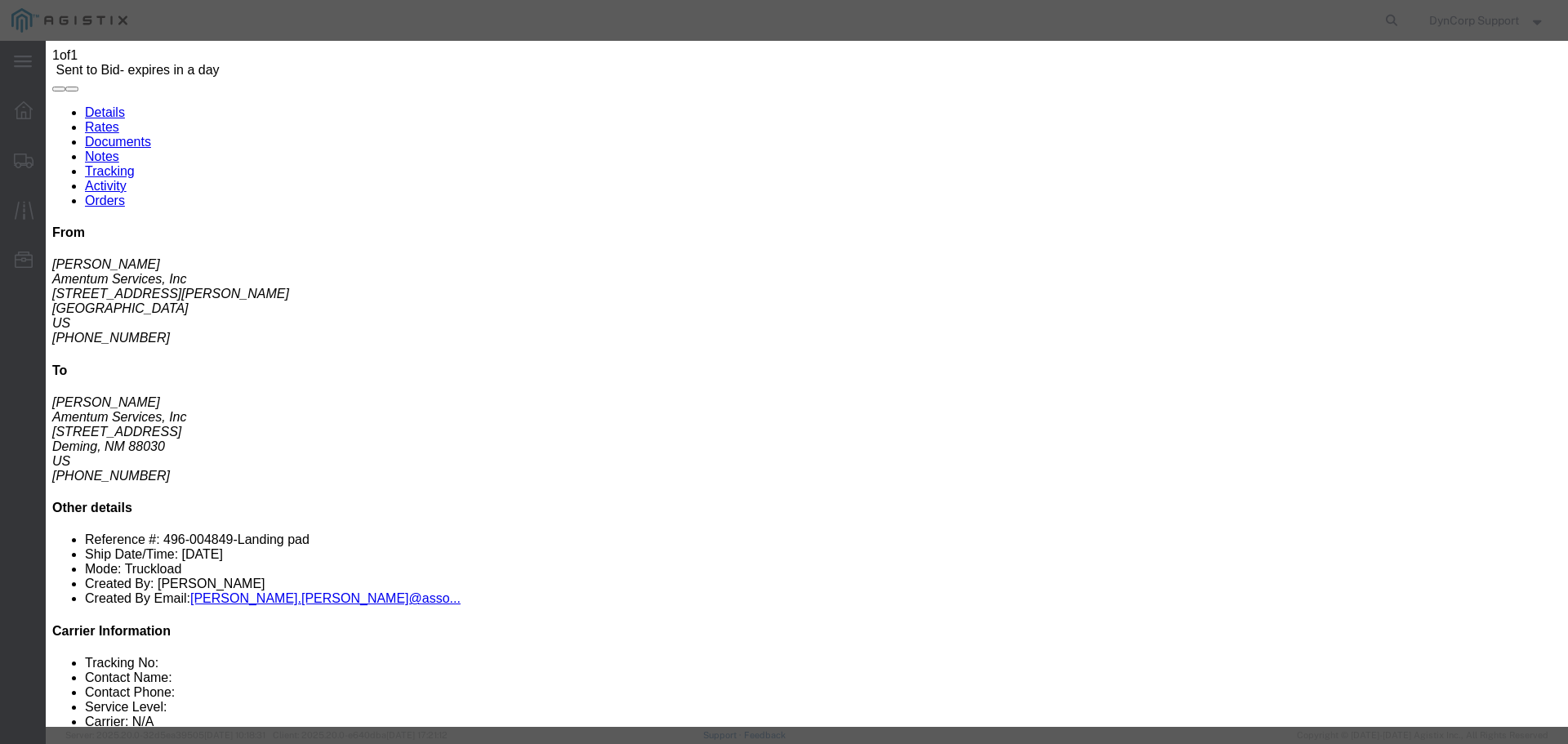
select select "29547"
click select "Select LTL 5+ Day LTL Economy 3 - 5 Day Less than Truckload TL Standard 3 - 5 D…"
click input "text"
paste input "57067259"
type input "57067259"
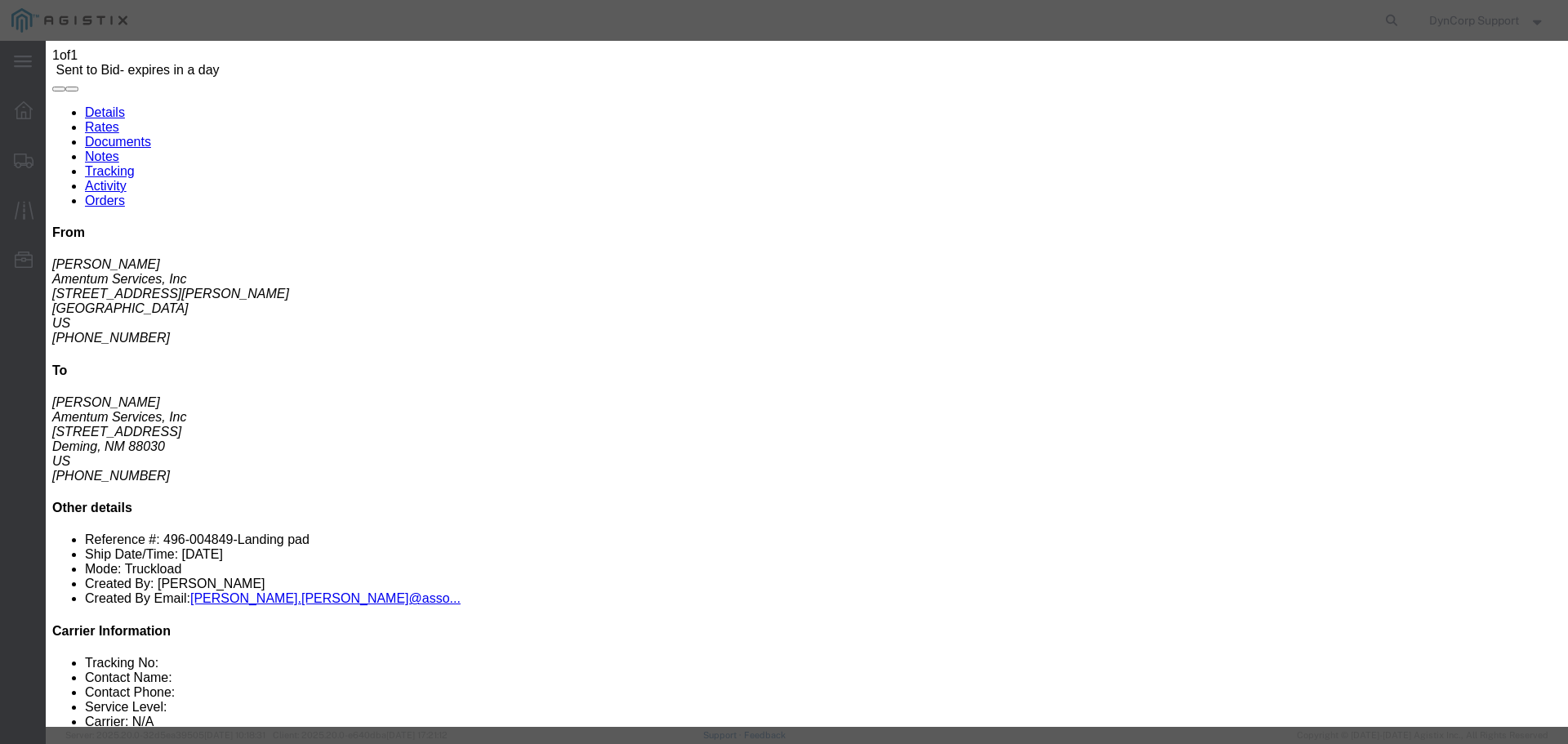
drag, startPoint x: 610, startPoint y: 328, endPoint x: 618, endPoint y: 334, distance: 10.0
click select "Select Air Less than Truckload Multi-Leg Ocean Freight Rail Small Parcel Truckl…"
select select "TL"
click select "Select Air Less than Truckload Multi-Leg Ocean Freight Rail Small Parcel Truckl…"
click input "number"
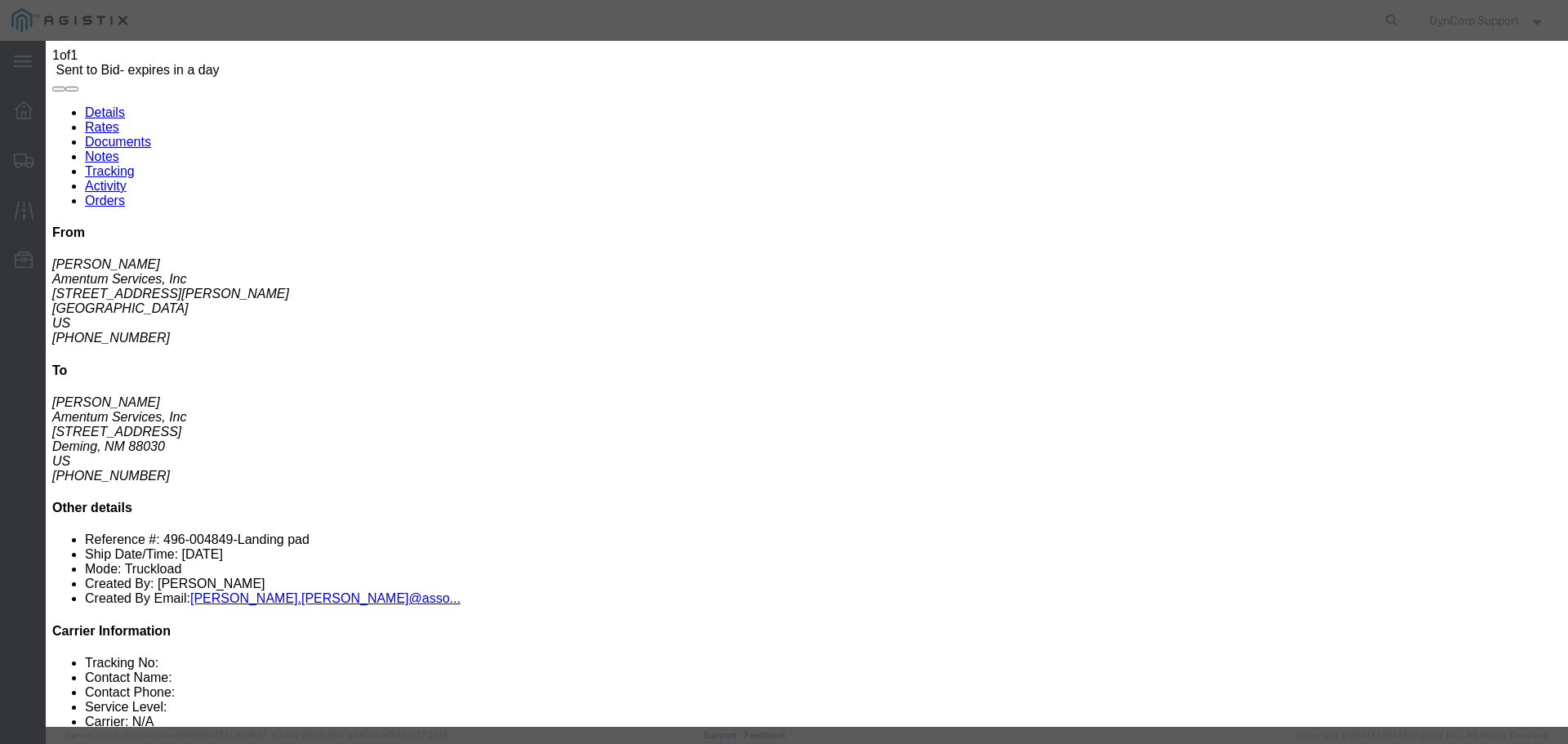
type input "3000"
click div "Add charge"
click button "Submit"
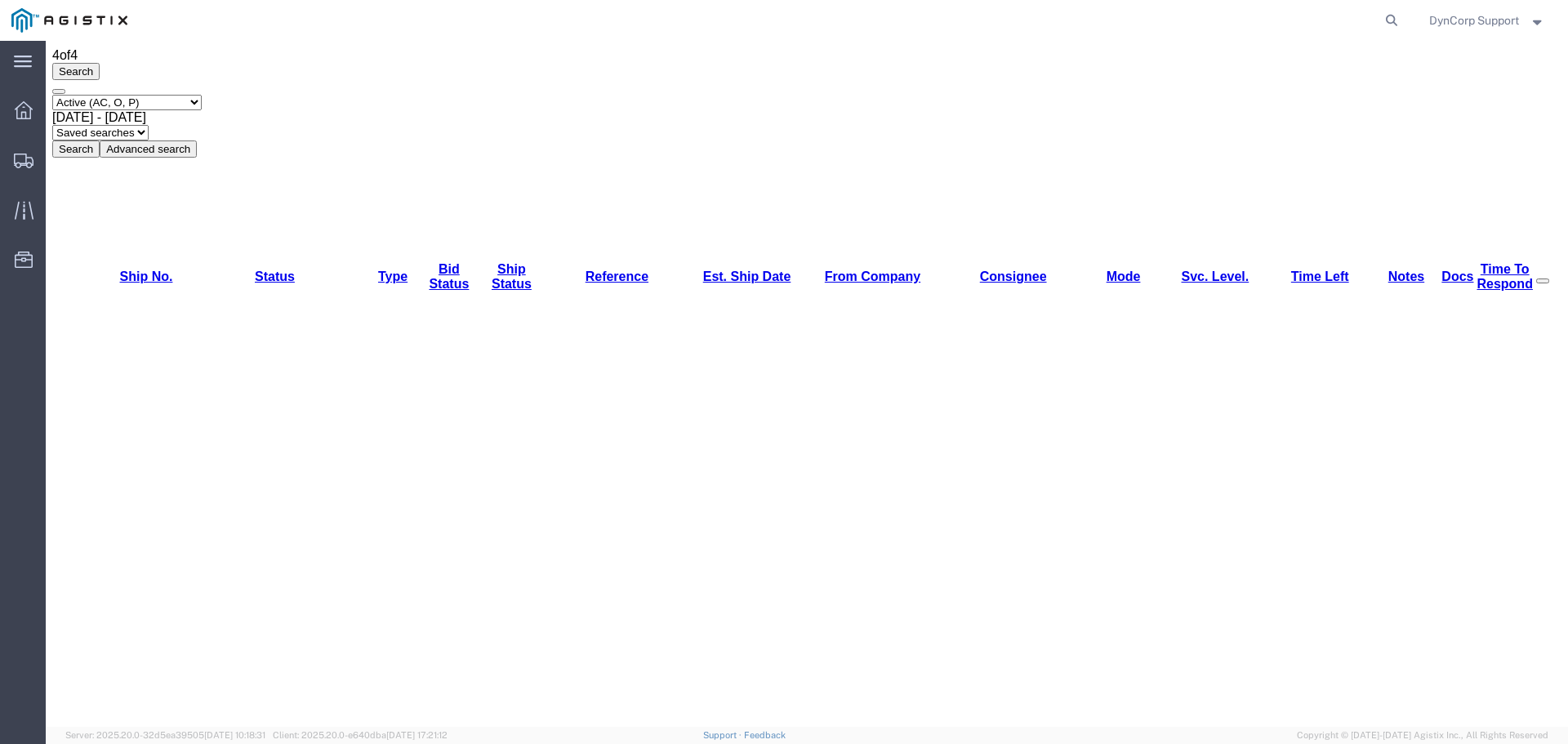
scroll to position [0, 0]
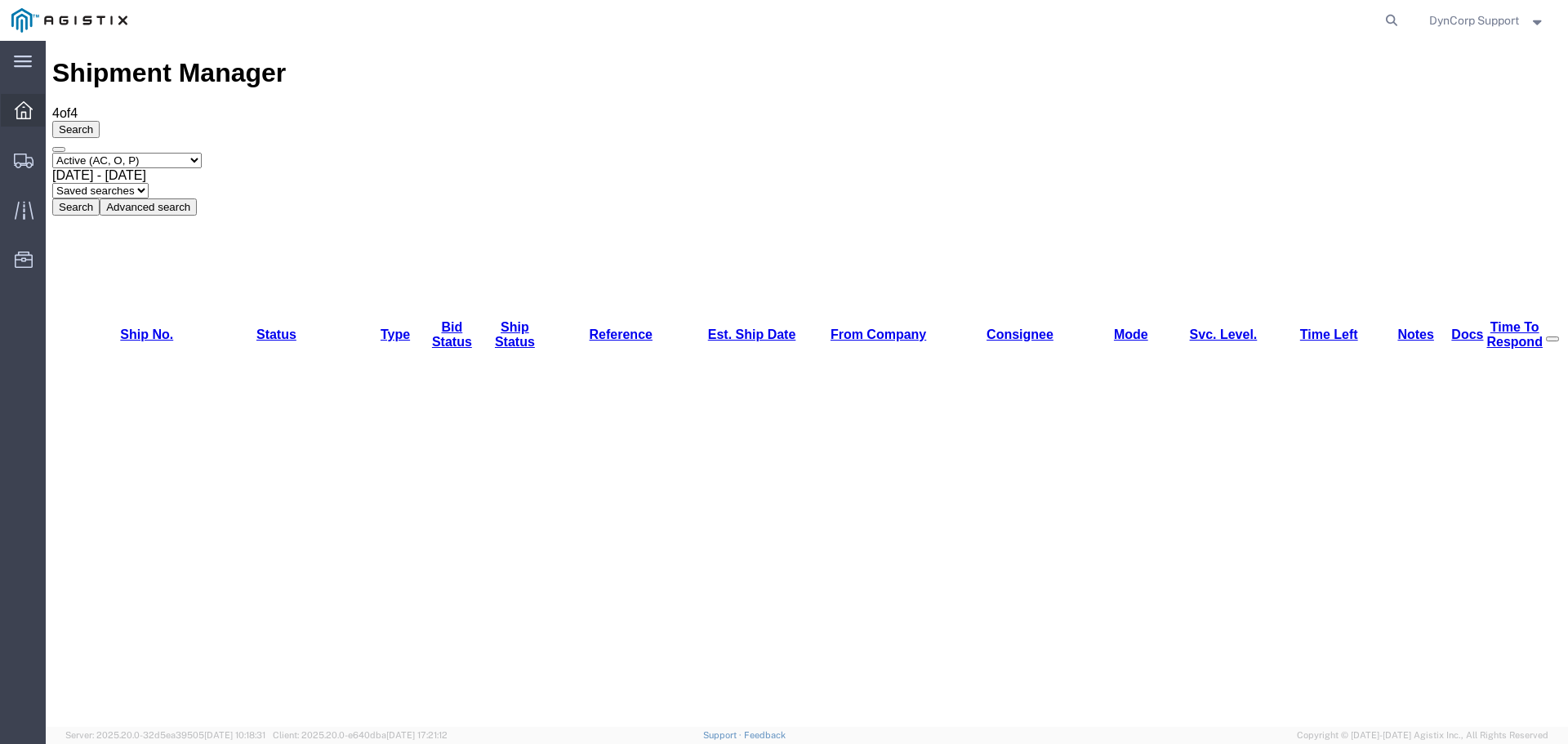
click at [18, 114] on icon at bounding box center [23, 109] width 18 height 18
